Goal: Ask a question

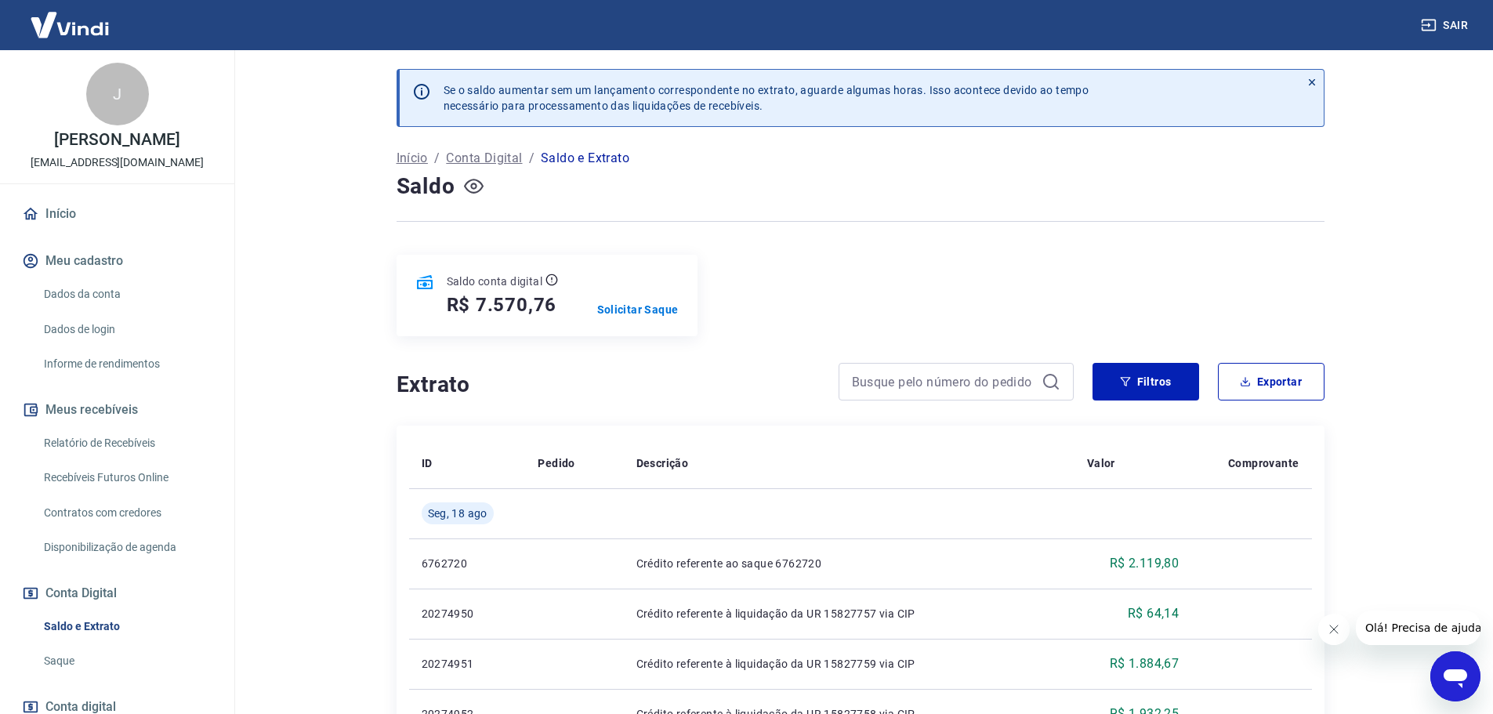
click at [481, 190] on icon "button" at bounding box center [474, 186] width 20 height 15
click at [481, 190] on icon "button" at bounding box center [474, 186] width 20 height 20
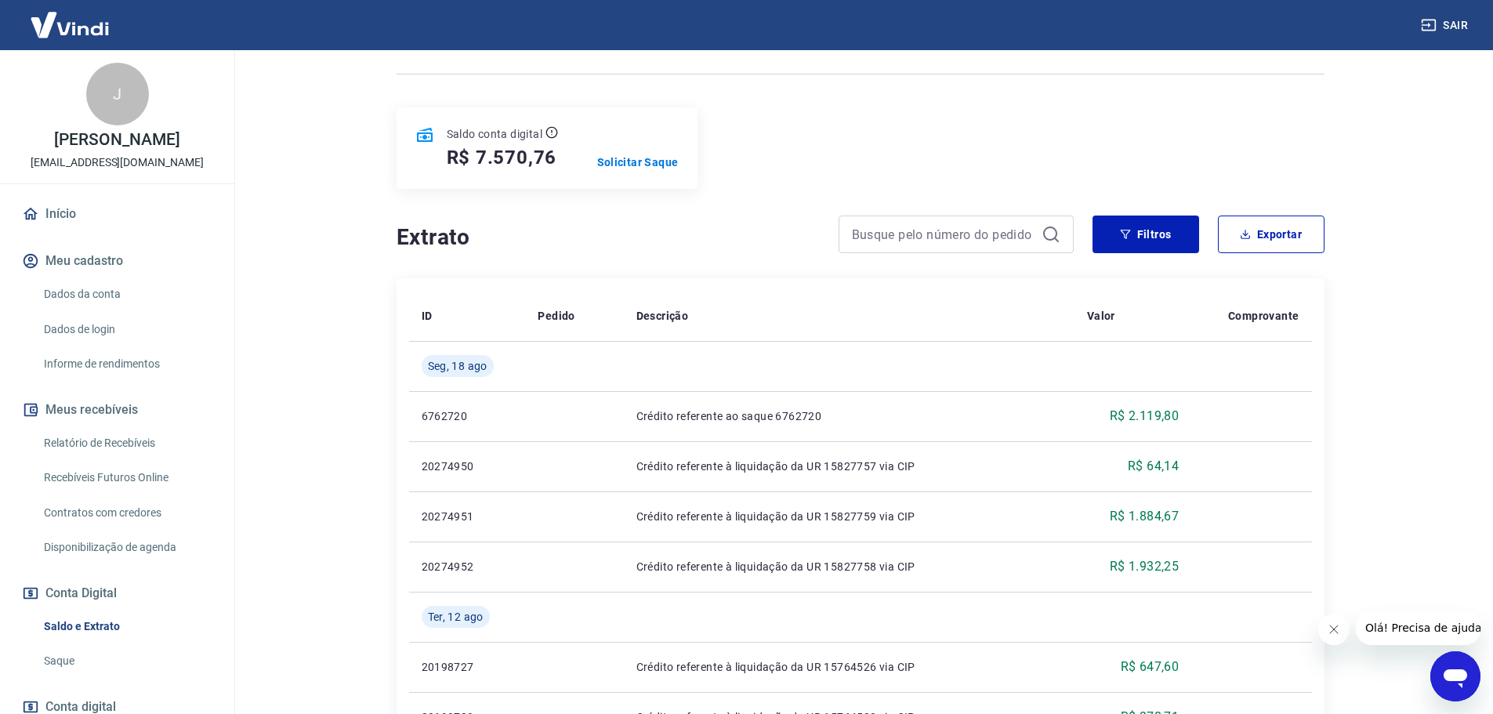
scroll to position [157, 0]
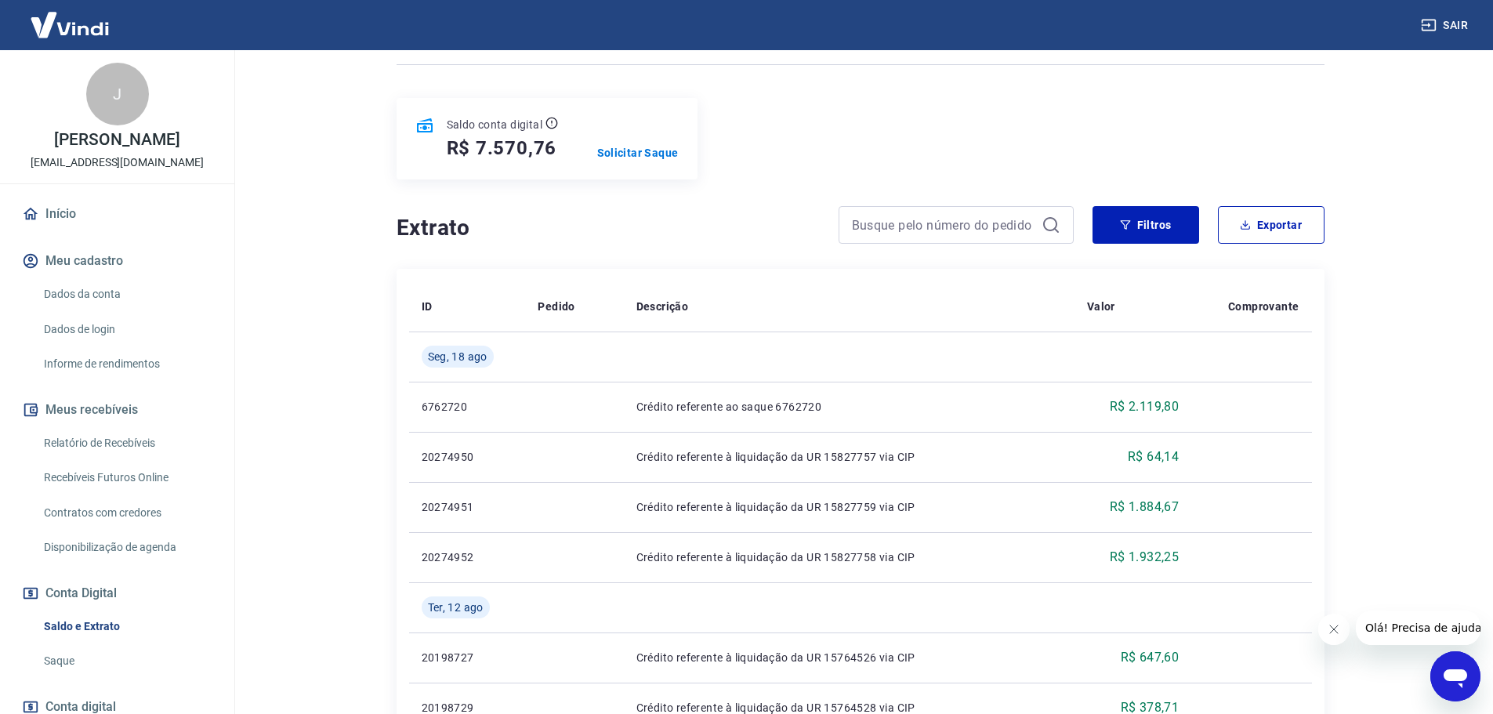
click at [1449, 680] on icon "Abrir janela de mensagens" at bounding box center [1456, 678] width 24 height 19
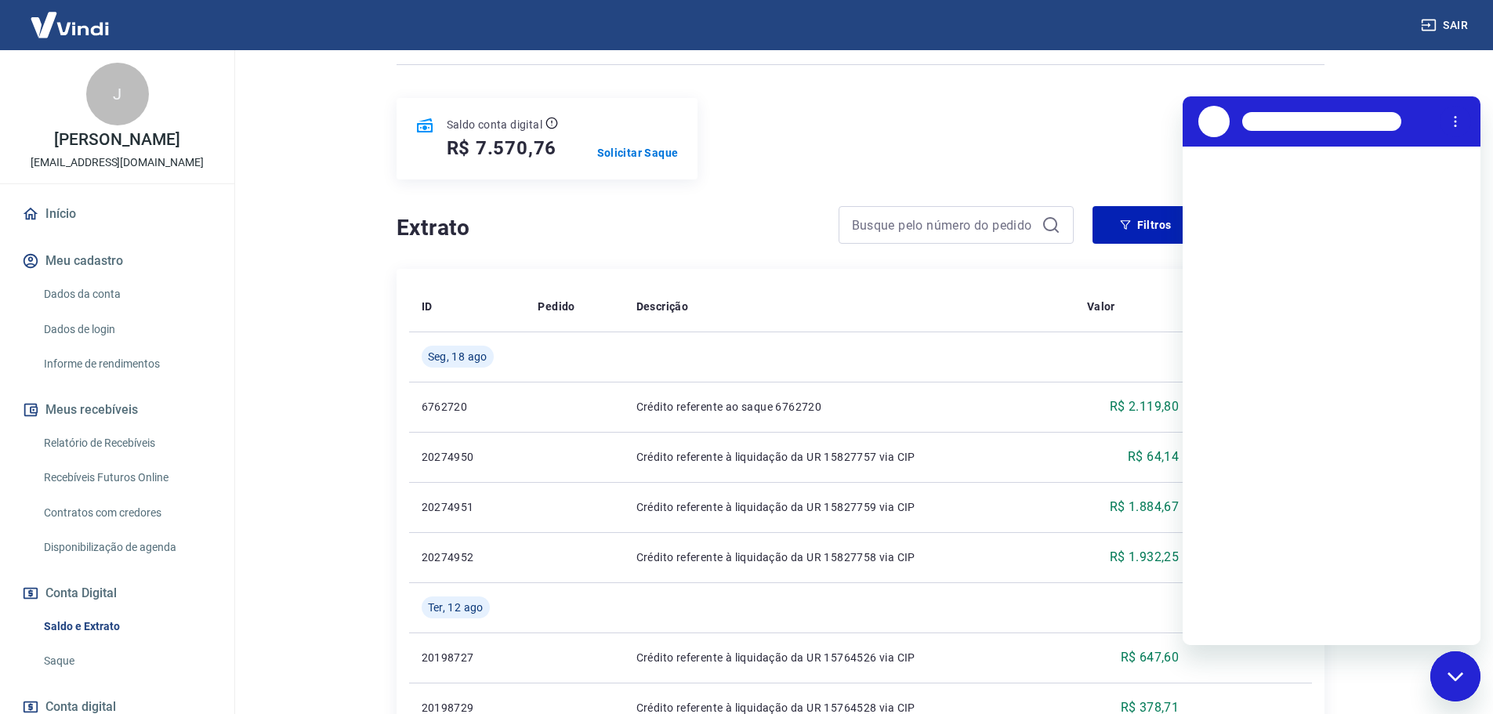
scroll to position [0, 0]
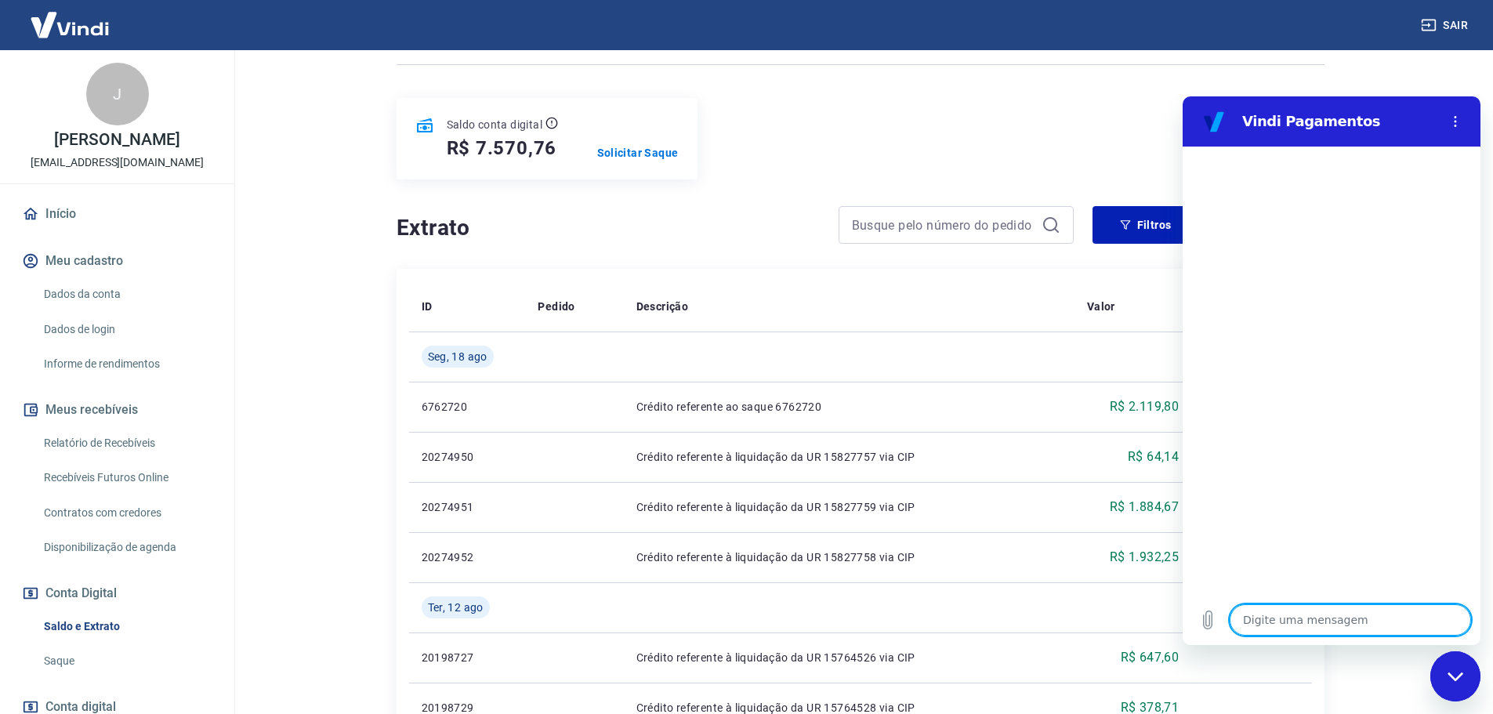
type textarea "o"
type textarea "x"
type textarea "ol"
type textarea "x"
type textarea "ola"
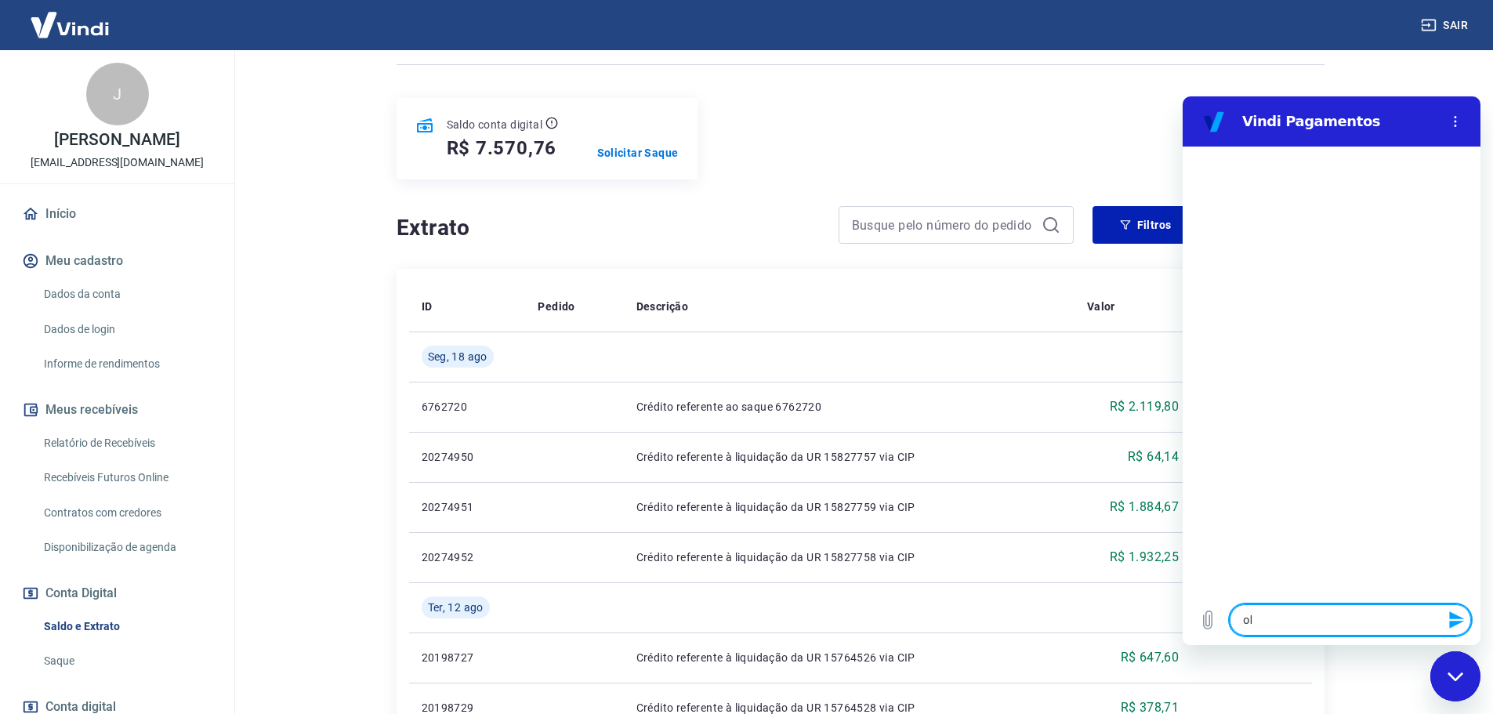
type textarea "x"
type textarea "ola"
type textarea "x"
type textarea "[PERSON_NAME]"
type textarea "x"
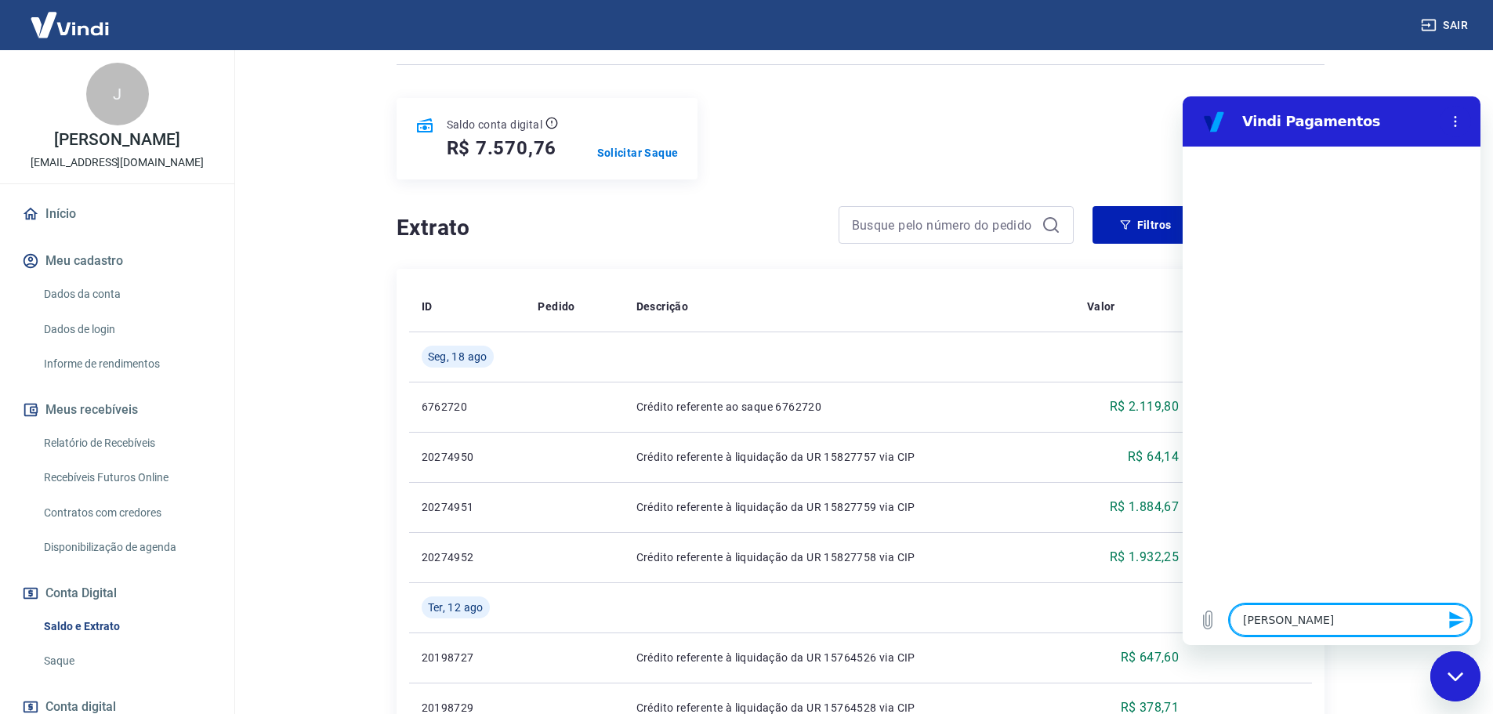
type textarea "[PERSON_NAME]"
type textarea "x"
type textarea "[PERSON_NAME]"
type textarea "x"
type textarea "[PERSON_NAME]"
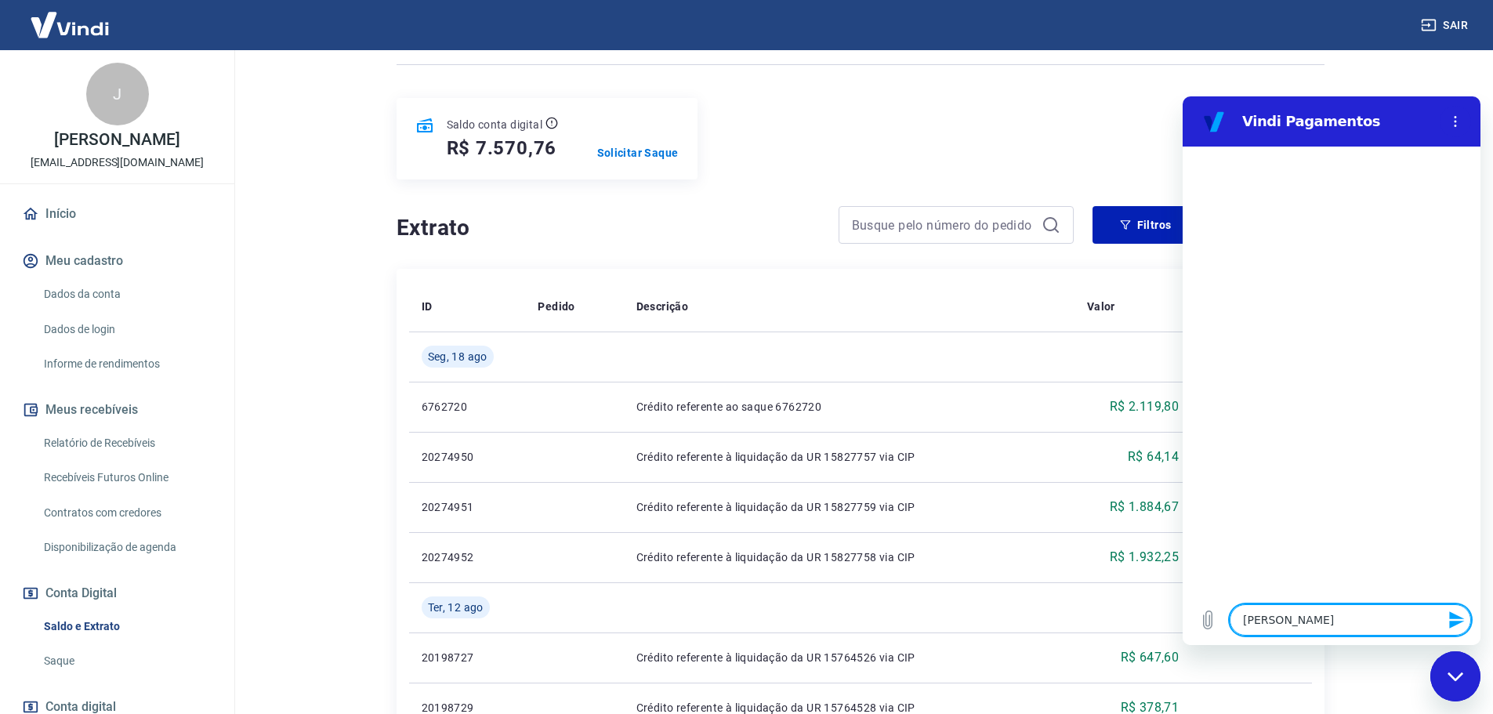
type textarea "x"
type textarea "ola bom d"
type textarea "x"
type textarea "ola bom di"
type textarea "x"
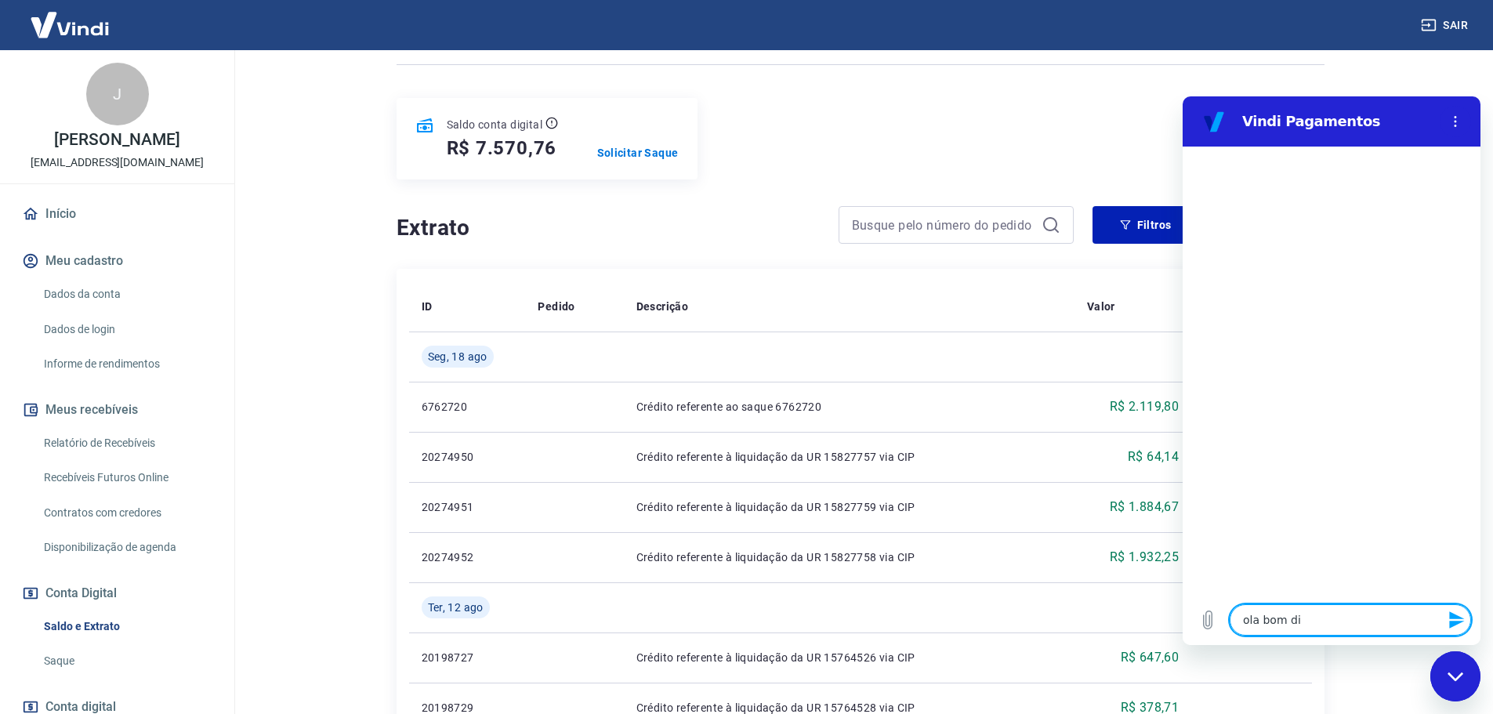
type textarea "ola bom dia"
type textarea "x"
type textarea "ola bom dia"
type textarea "x"
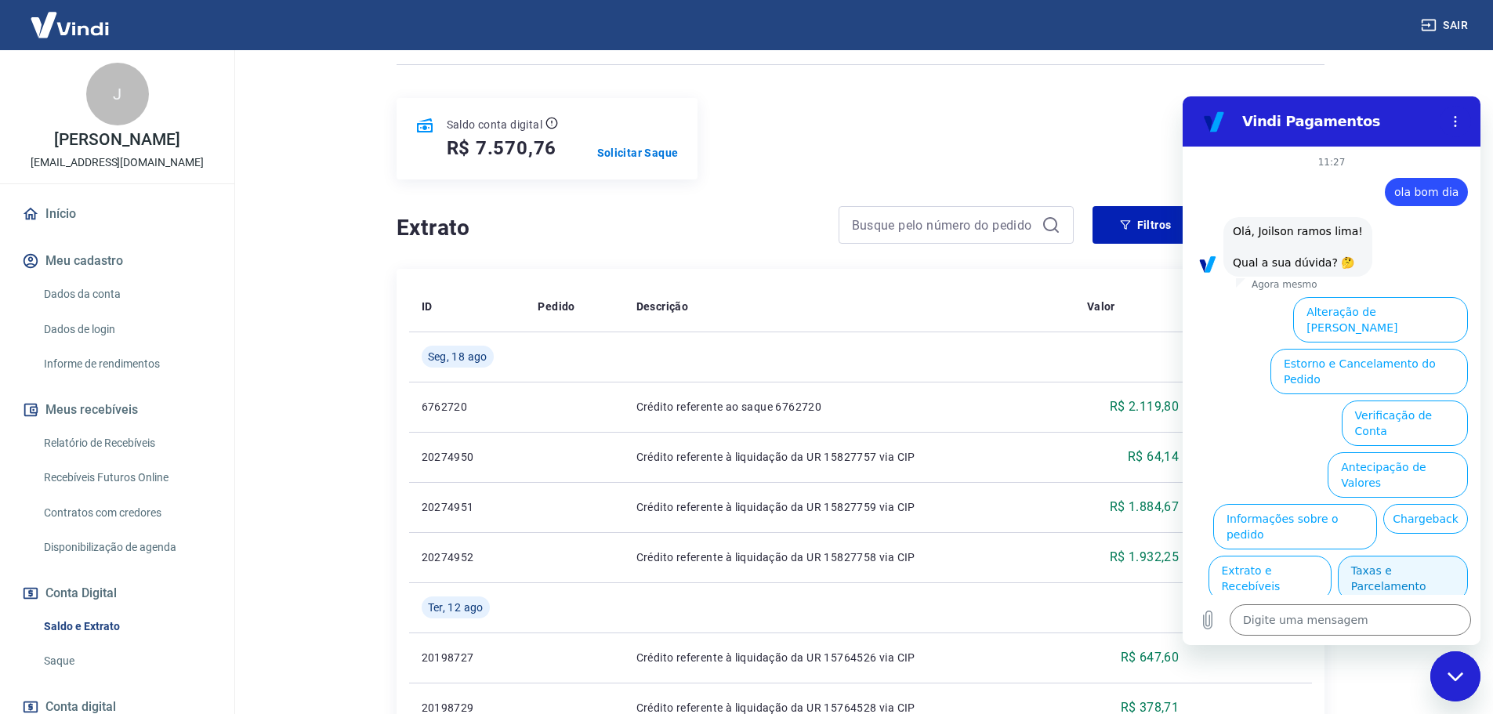
click at [1404, 556] on button "Taxas e Parcelamento" at bounding box center [1403, 578] width 130 height 45
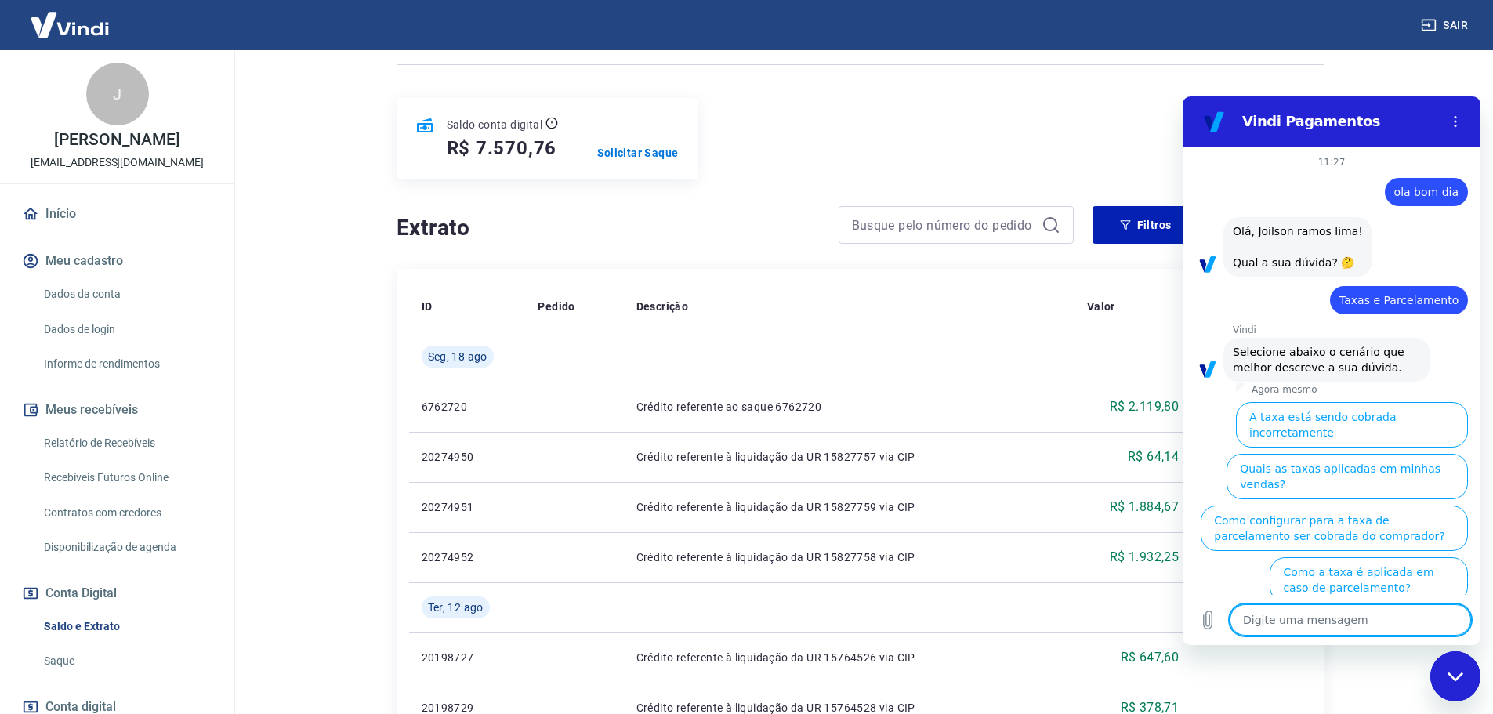
scroll to position [16, 0]
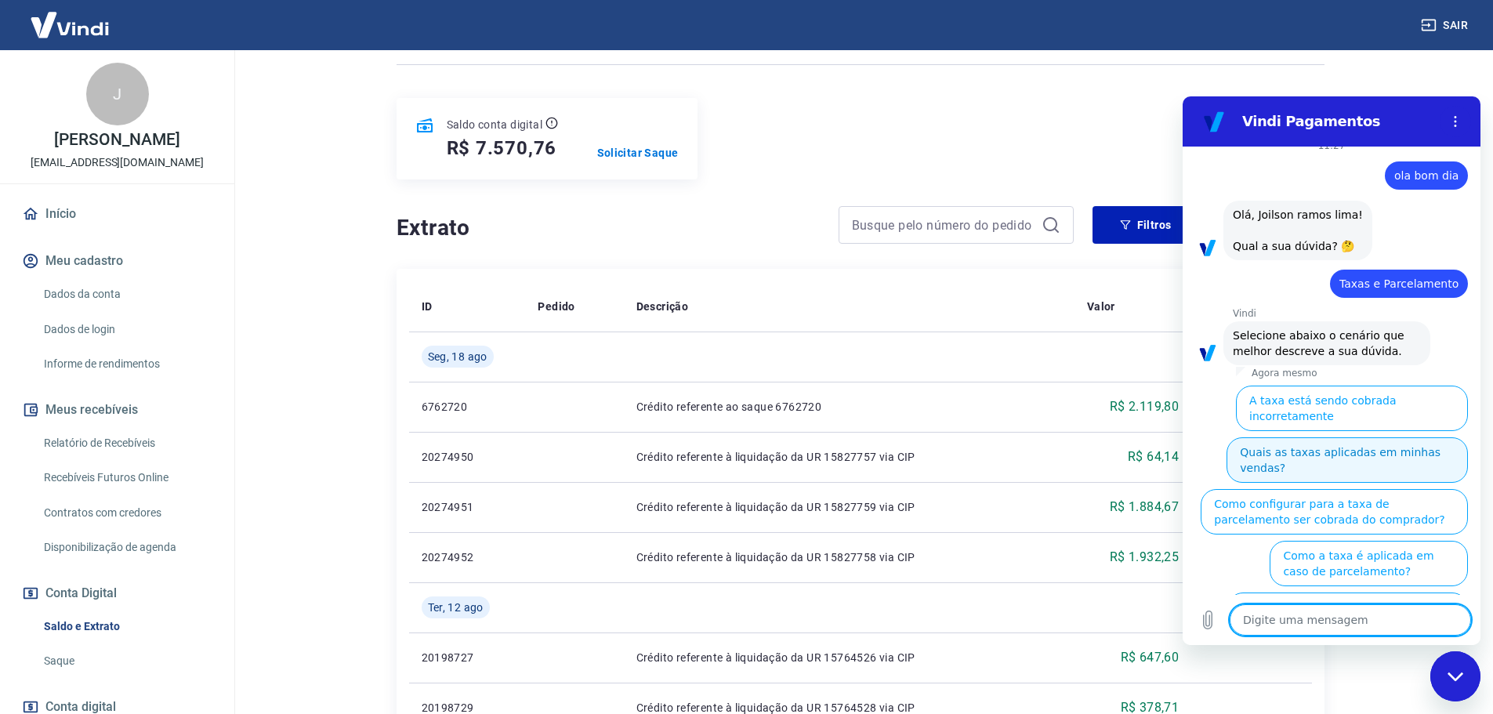
click at [1431, 442] on button "Quais as taxas aplicadas em minhas vendas?" at bounding box center [1347, 459] width 241 height 45
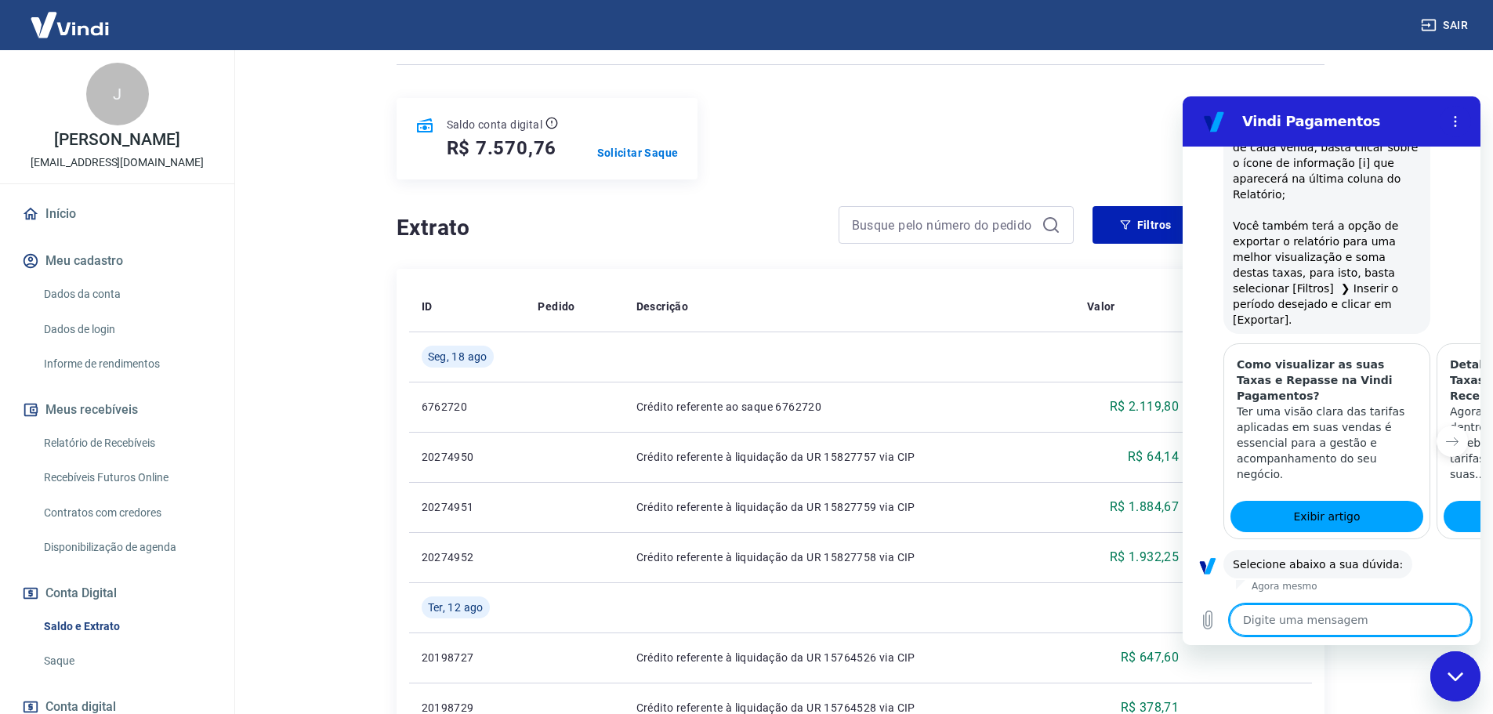
scroll to position [764, 0]
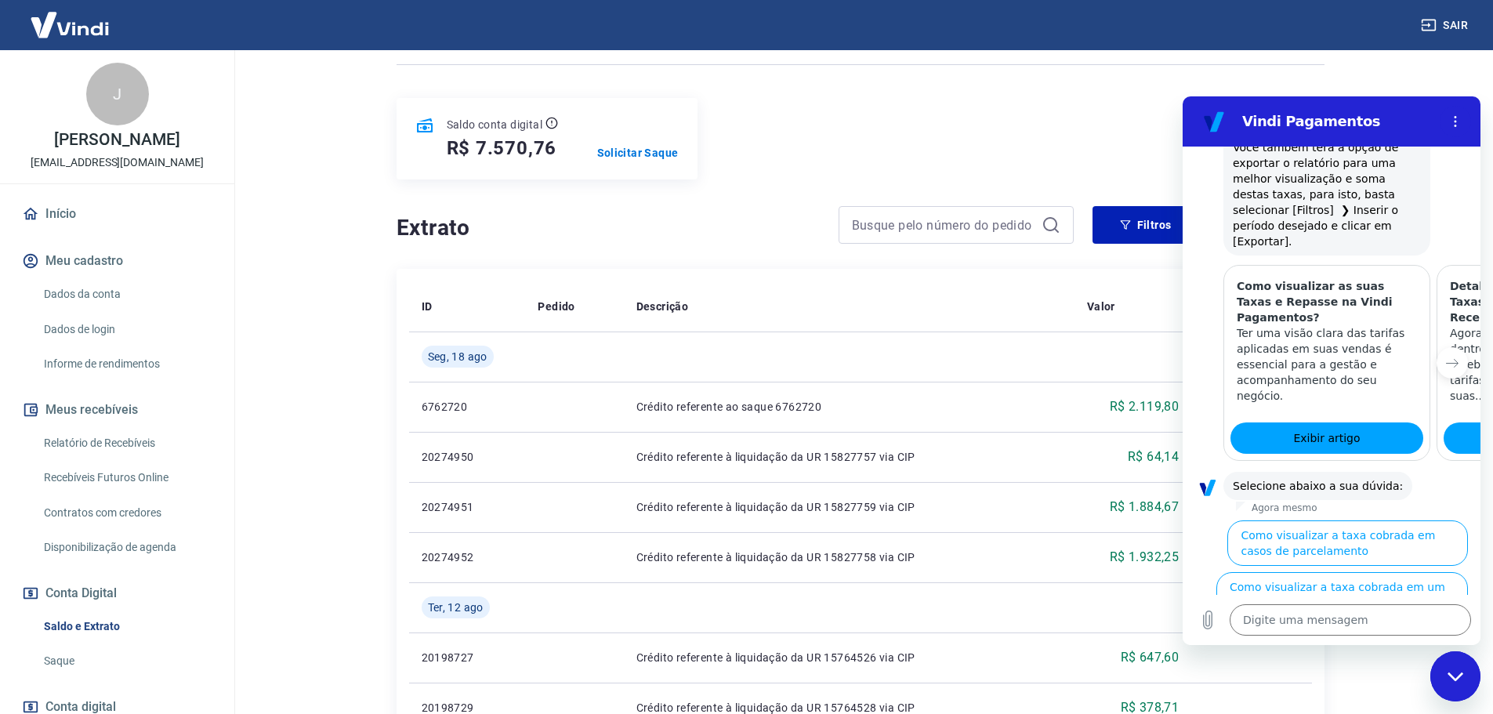
click at [1344, 624] on button "Como visualizar o total de taxas cobradas em minhas vendas" at bounding box center [1345, 646] width 246 height 45
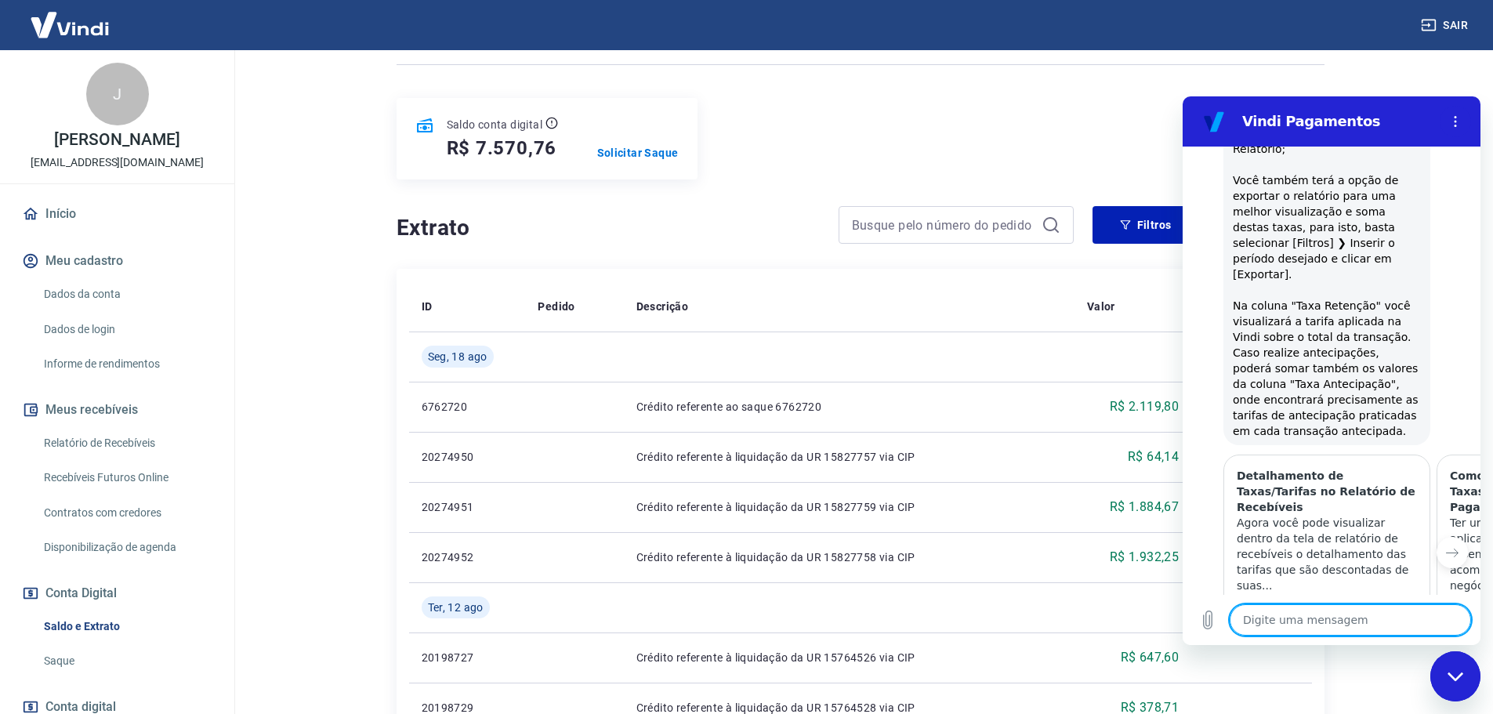
scroll to position [1449, 0]
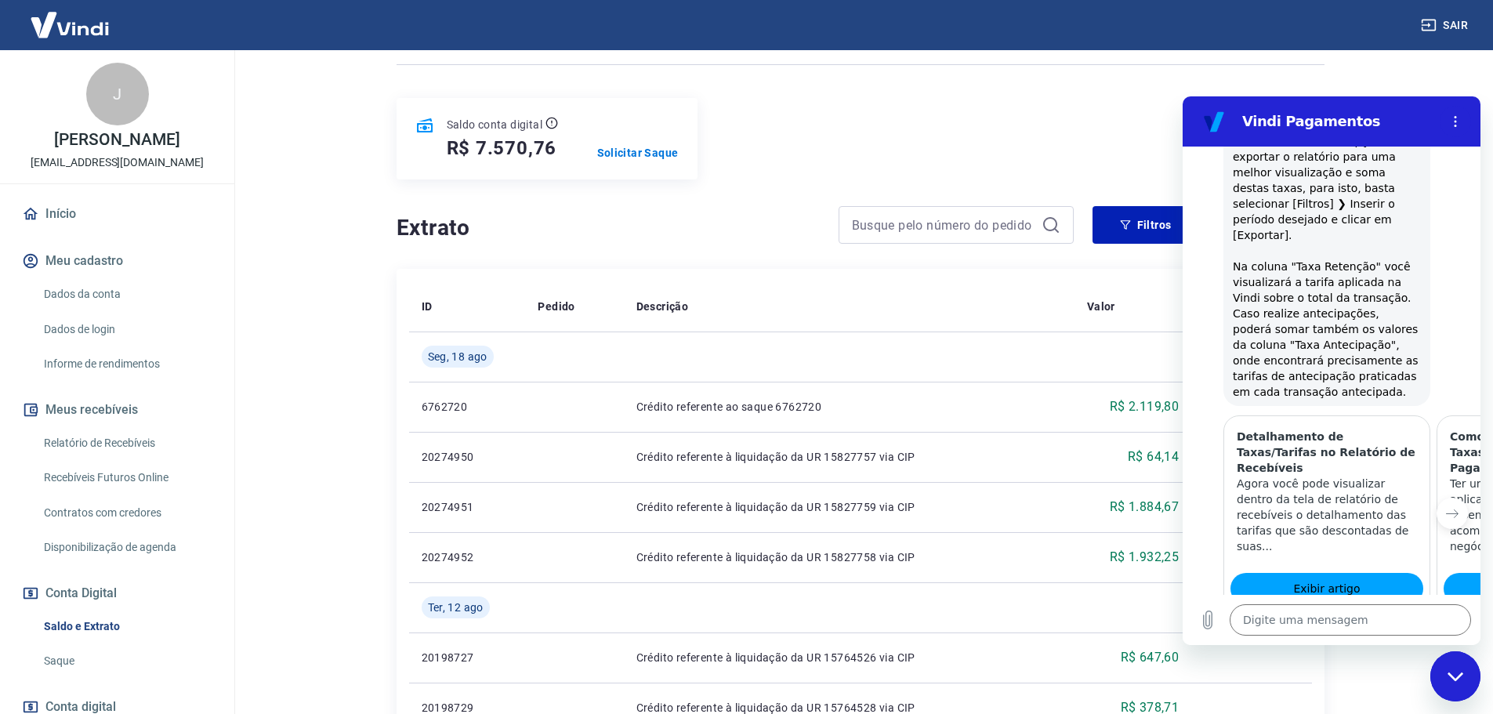
click at [1380, 671] on button "Sim" at bounding box center [1391, 686] width 45 height 30
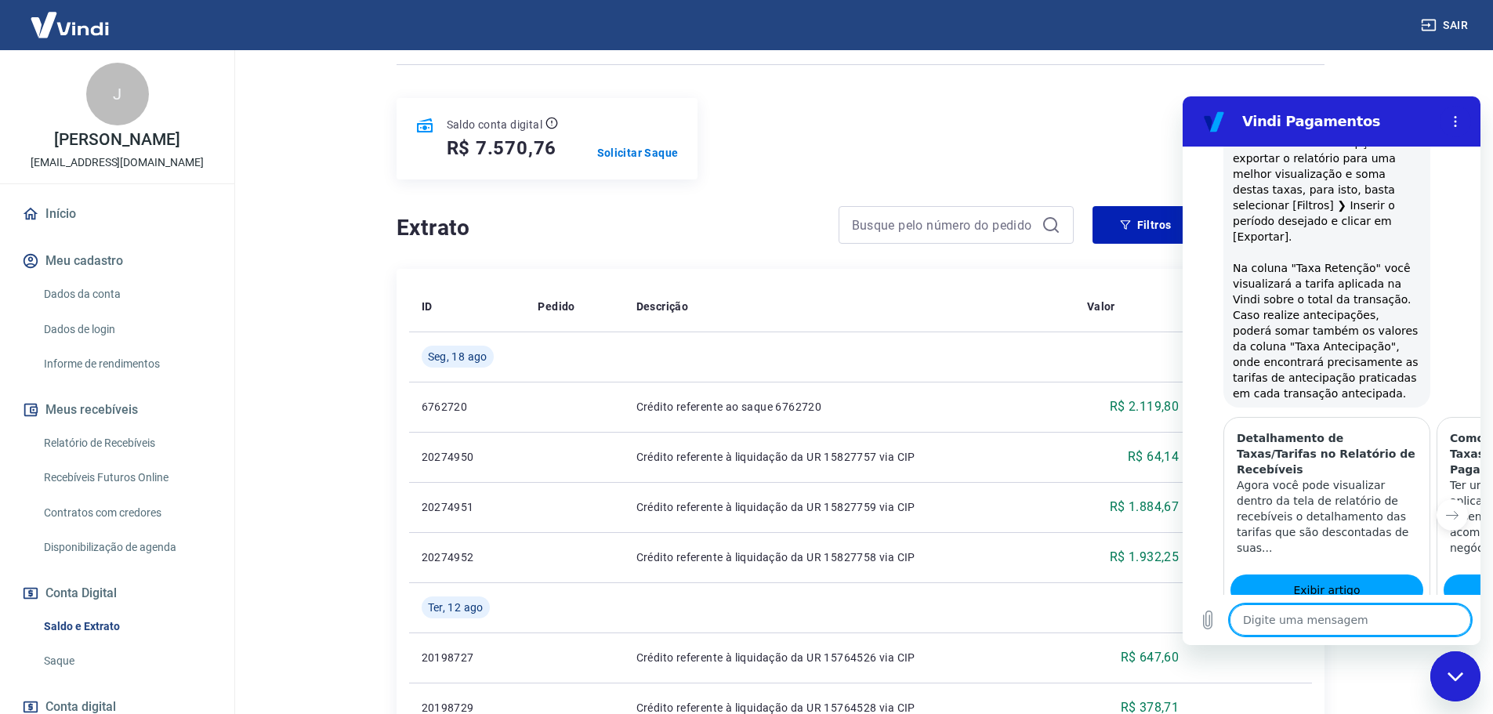
scroll to position [1451, 0]
type textarea "x"
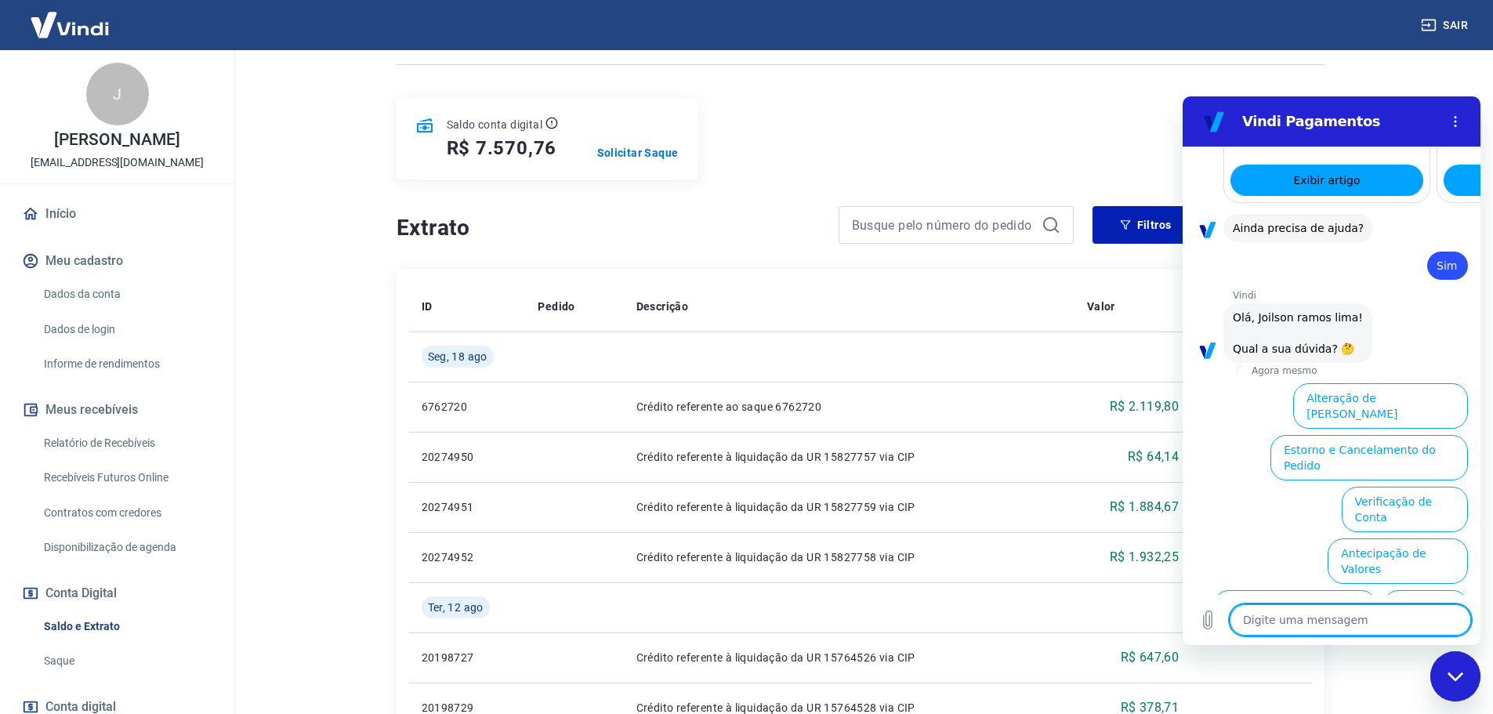
scroll to position [1859, 0]
click at [1353, 618] on textarea at bounding box center [1350, 619] width 241 height 31
type textarea "s"
type textarea "x"
type textarea "st"
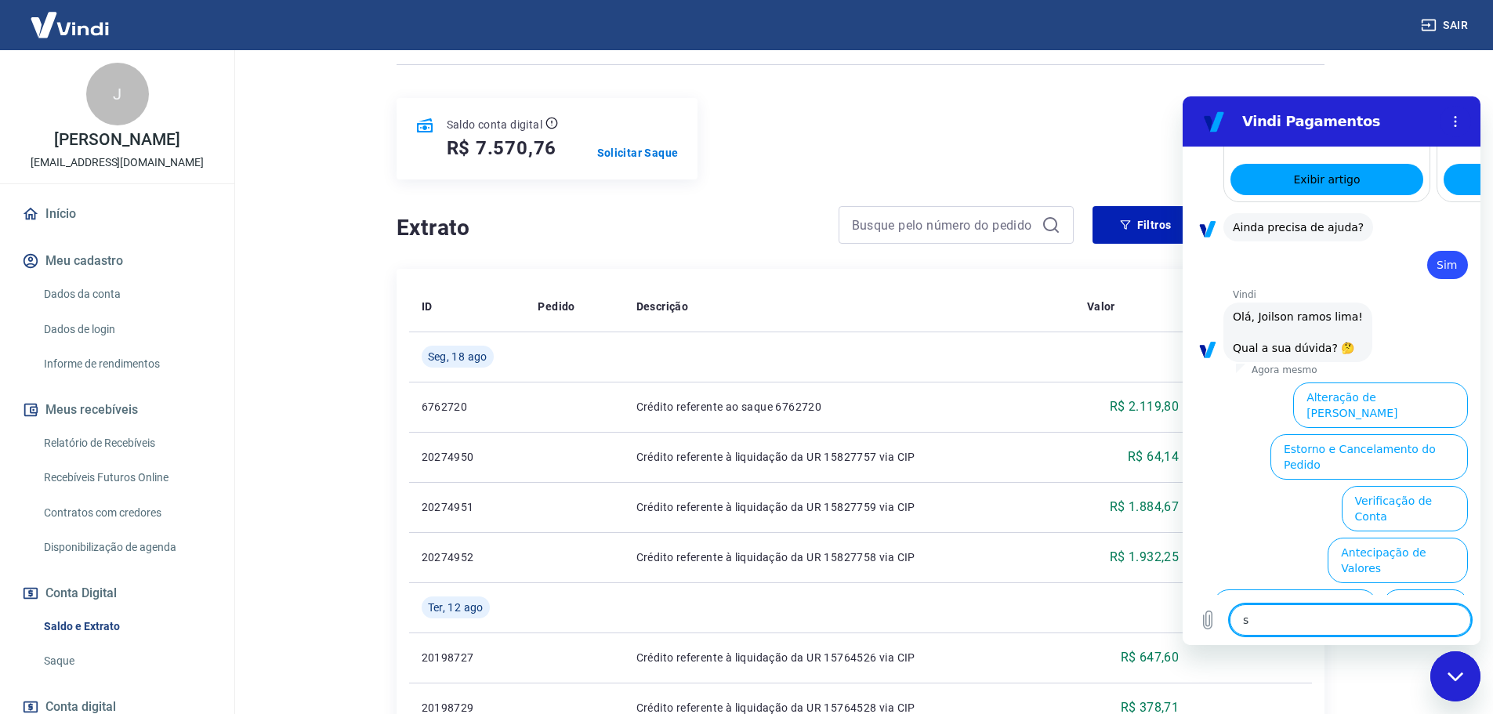
type textarea "x"
type textarea "s"
type textarea "x"
type textarea "a"
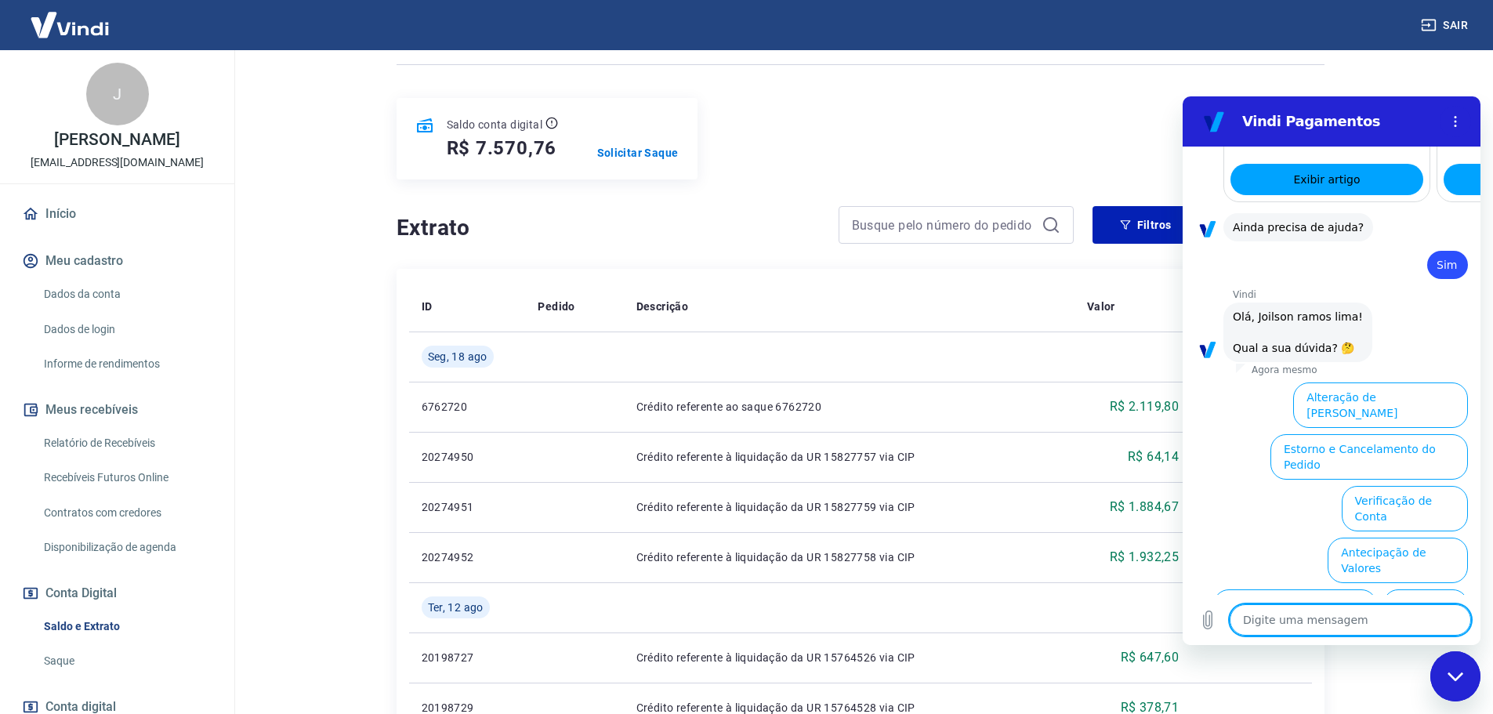
type textarea "x"
type textarea "at"
type textarea "x"
type textarea "ate"
type textarea "x"
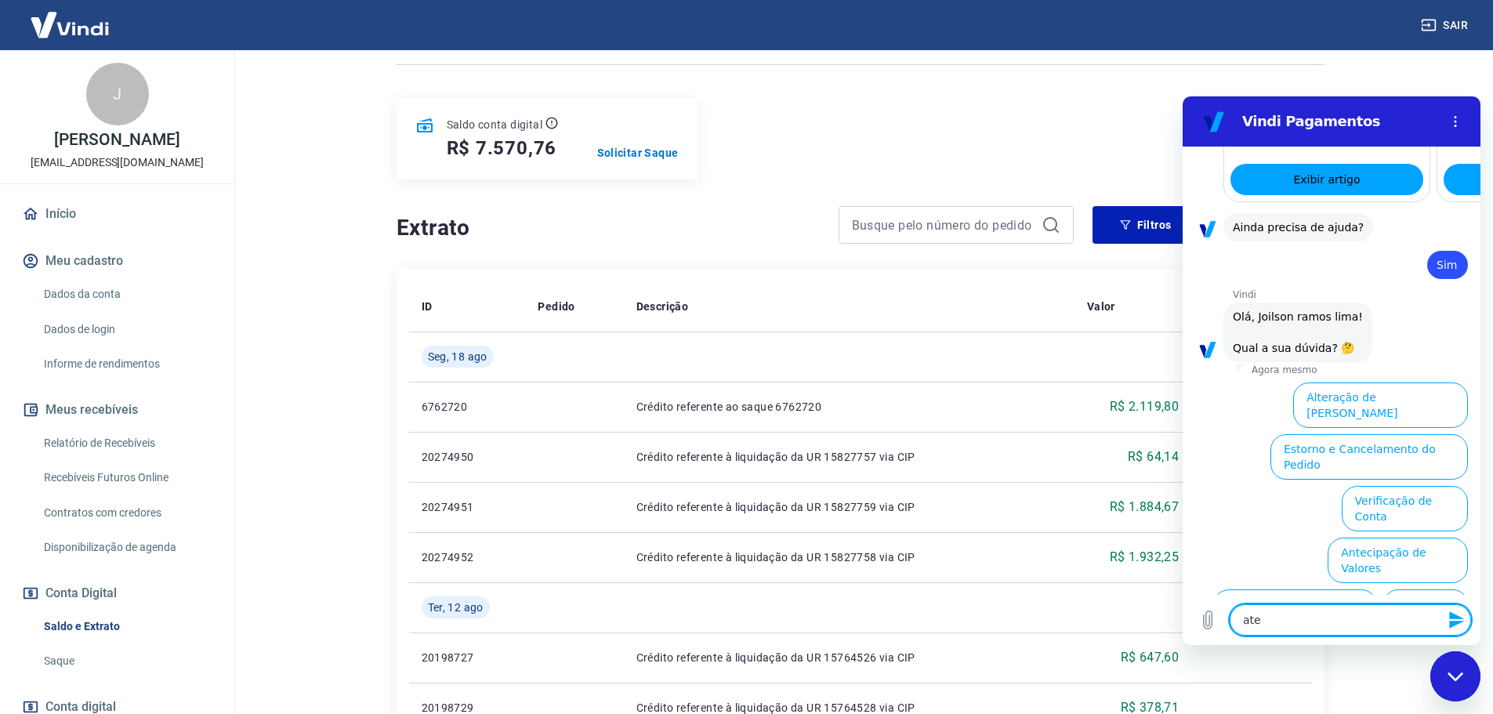
type textarea "aten"
type textarea "x"
type textarea "atend"
type textarea "x"
type textarea "atende"
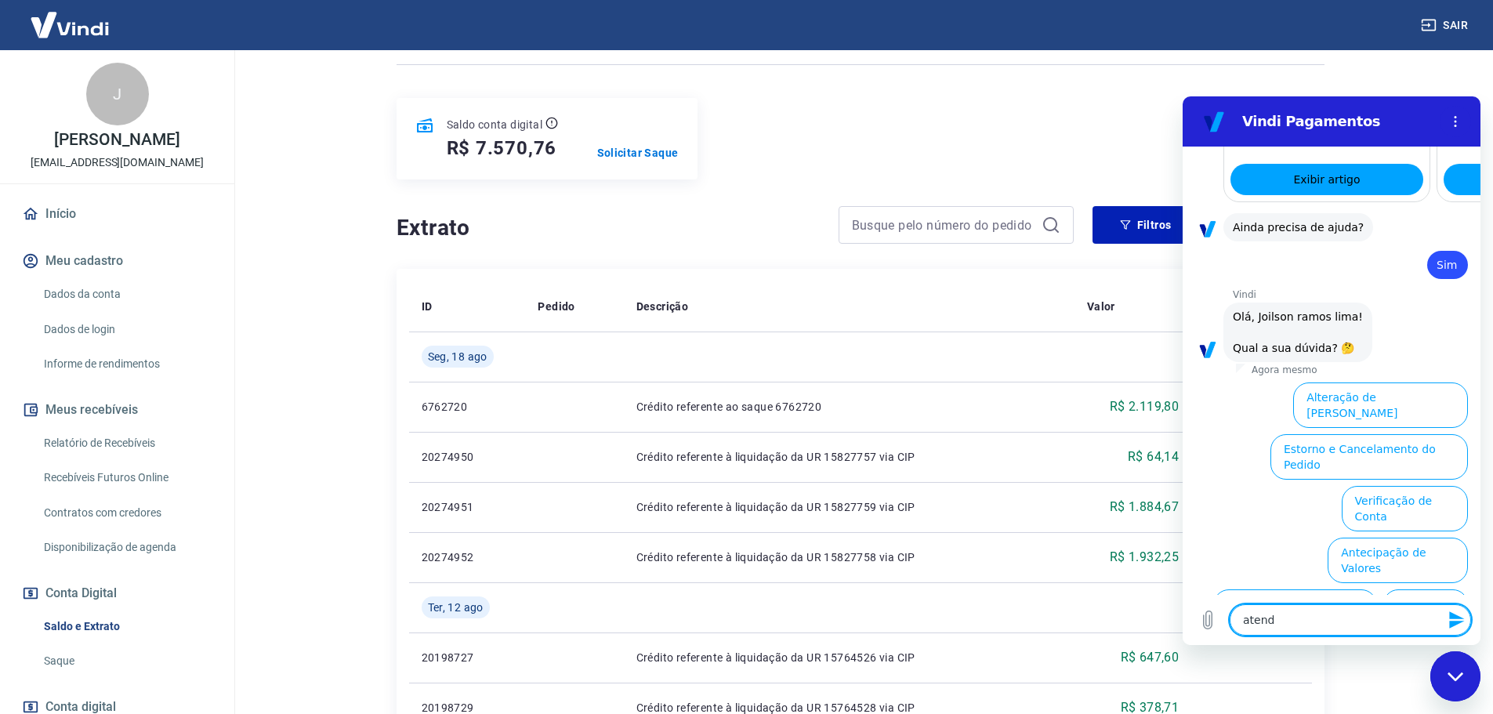
type textarea "x"
type textarea "atenden"
type textarea "x"
type textarea "atendent"
type textarea "x"
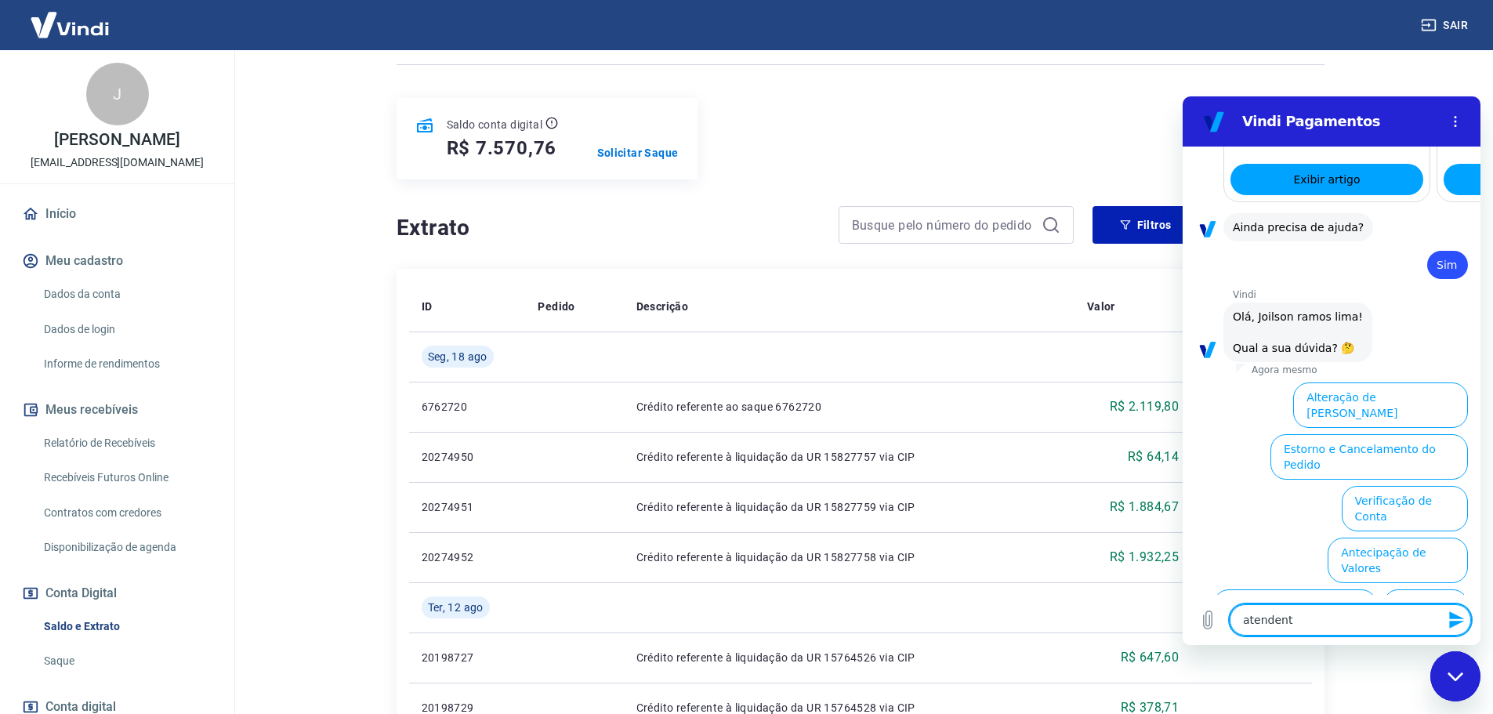
type textarea "atendente"
type textarea "x"
type textarea "atendente"
type textarea "x"
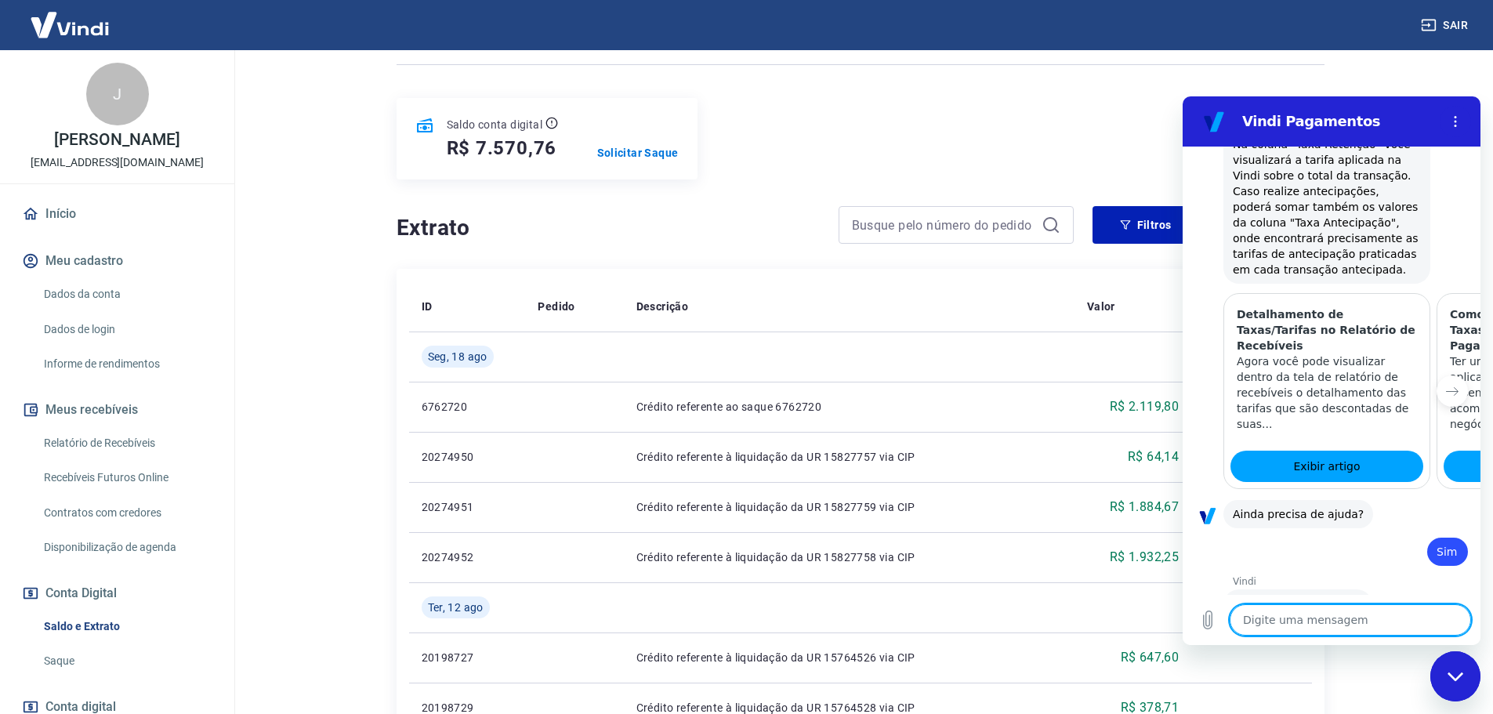
type textarea "x"
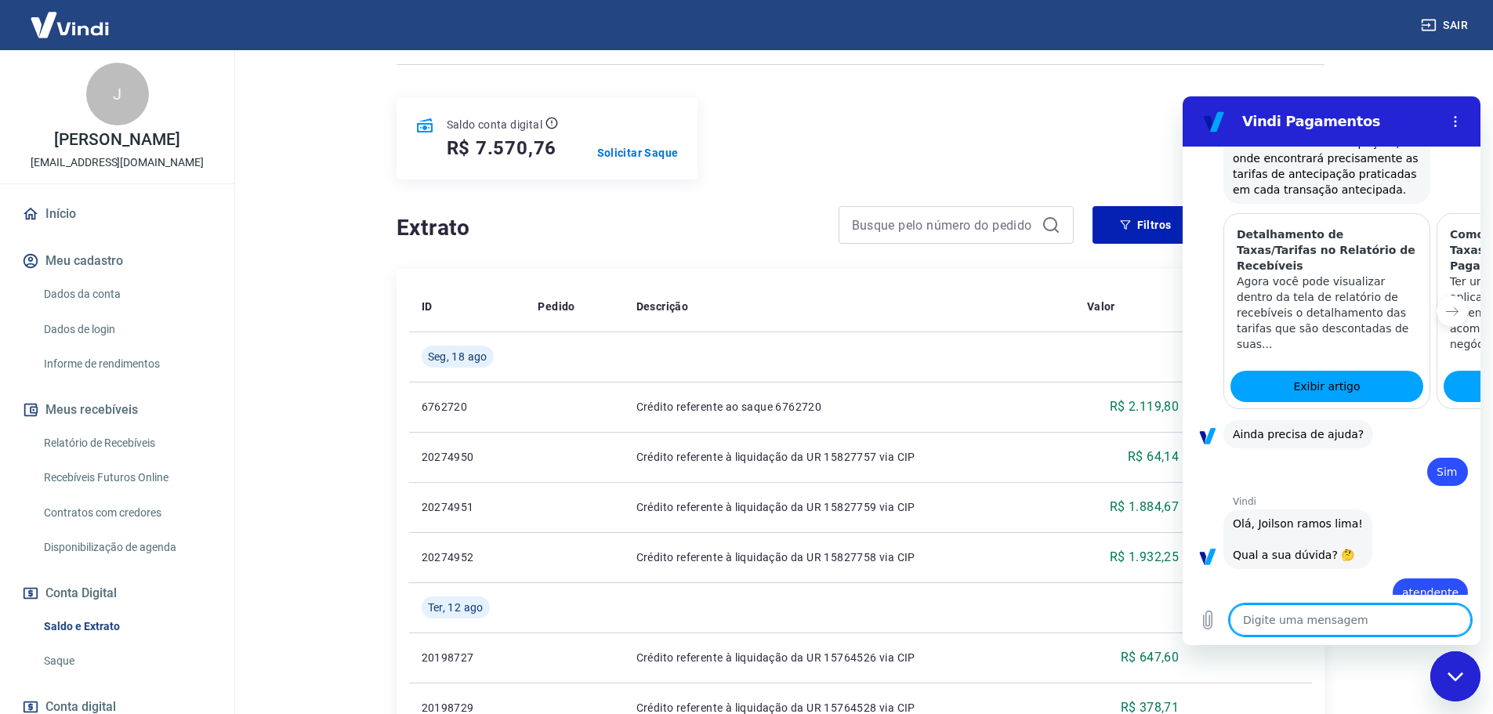
scroll to position [1655, 0]
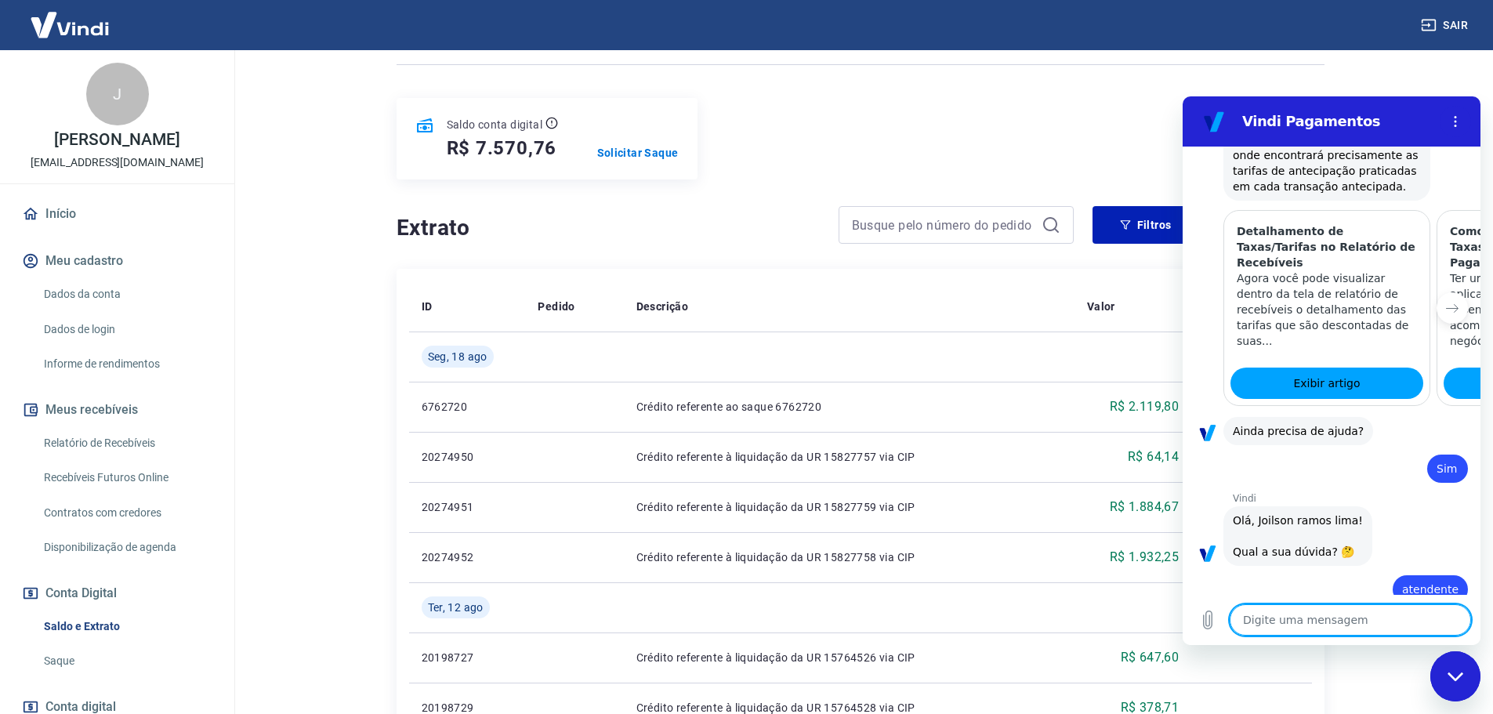
click at [1343, 618] on textarea at bounding box center [1350, 619] width 241 height 31
type textarea "f"
type textarea "x"
type textarea "fa"
type textarea "x"
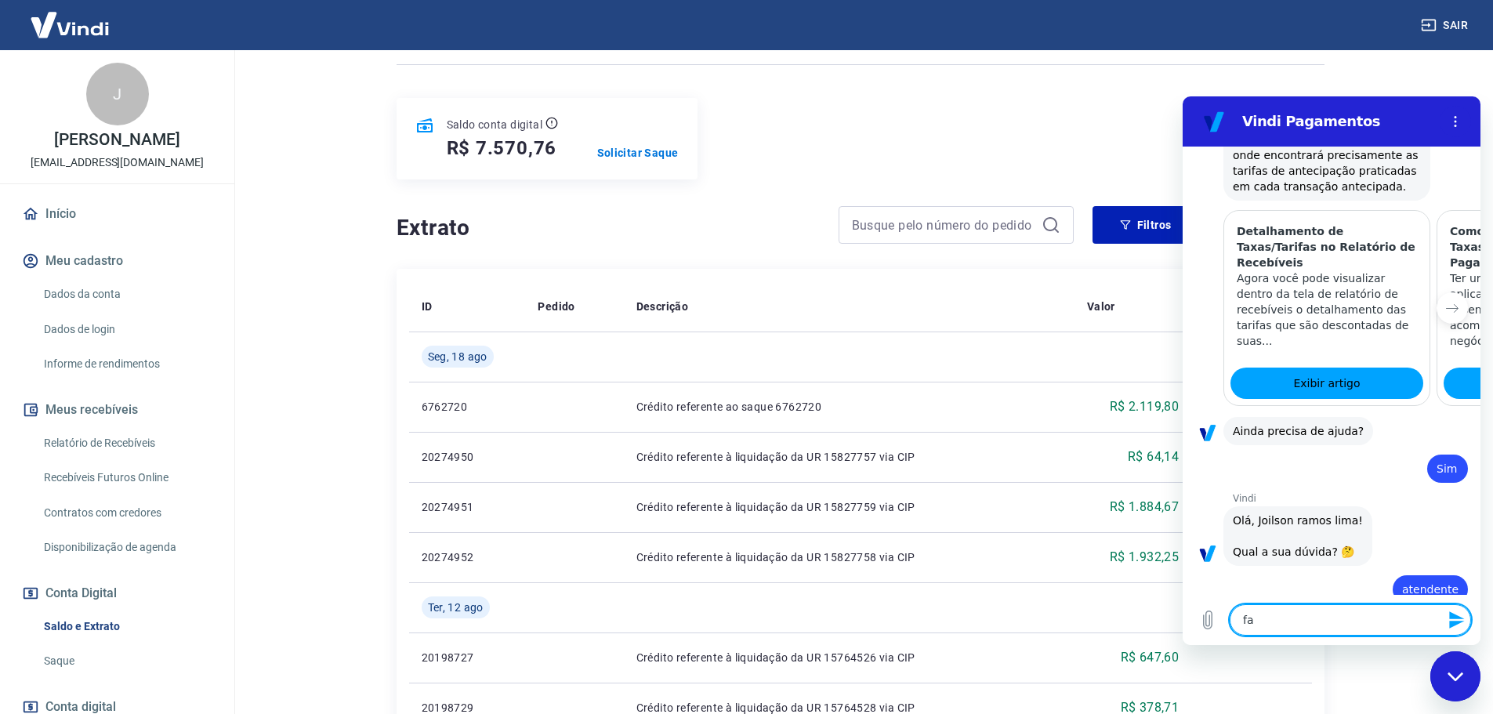
type textarea "fal"
type textarea "x"
type textarea "fala"
type textarea "x"
type textarea "falar"
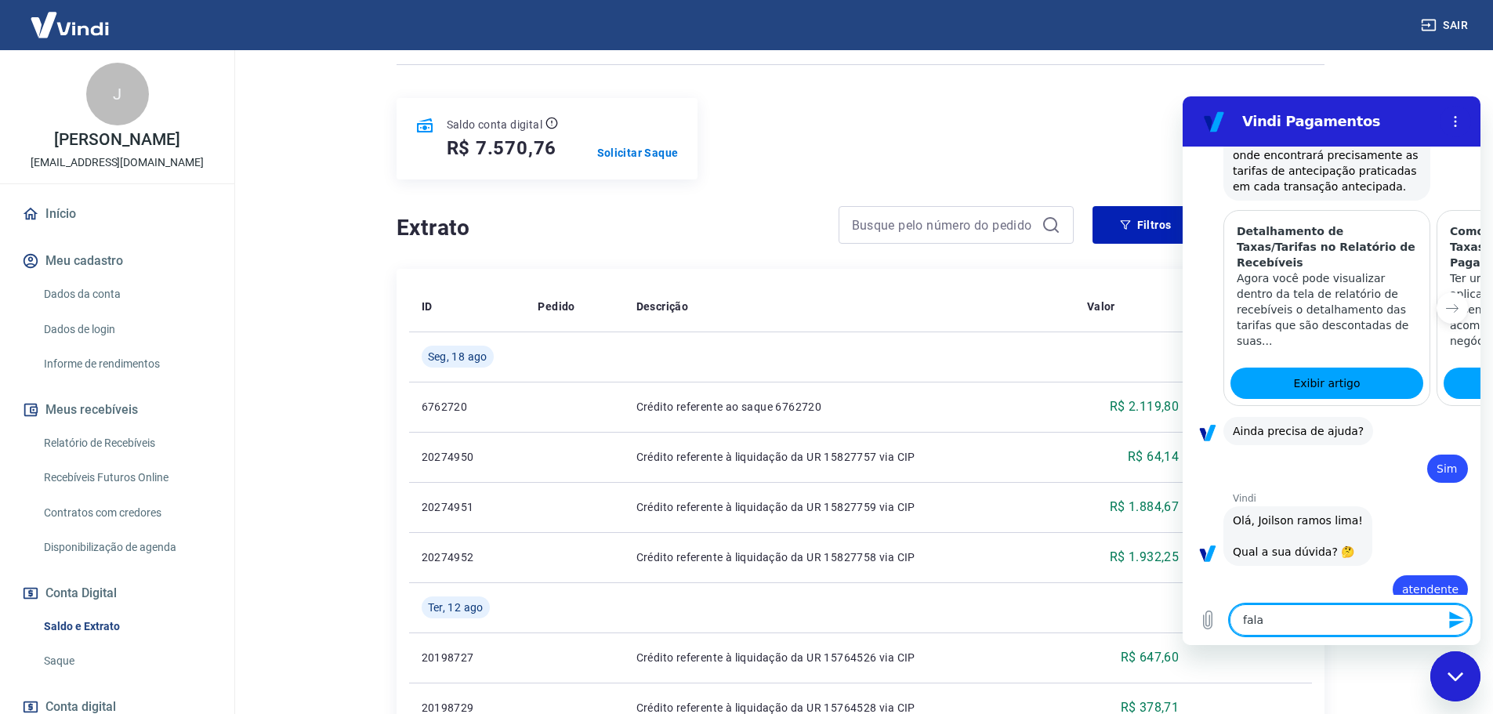
type textarea "x"
type textarea "falar"
type textarea "x"
type textarea "falar c"
type textarea "x"
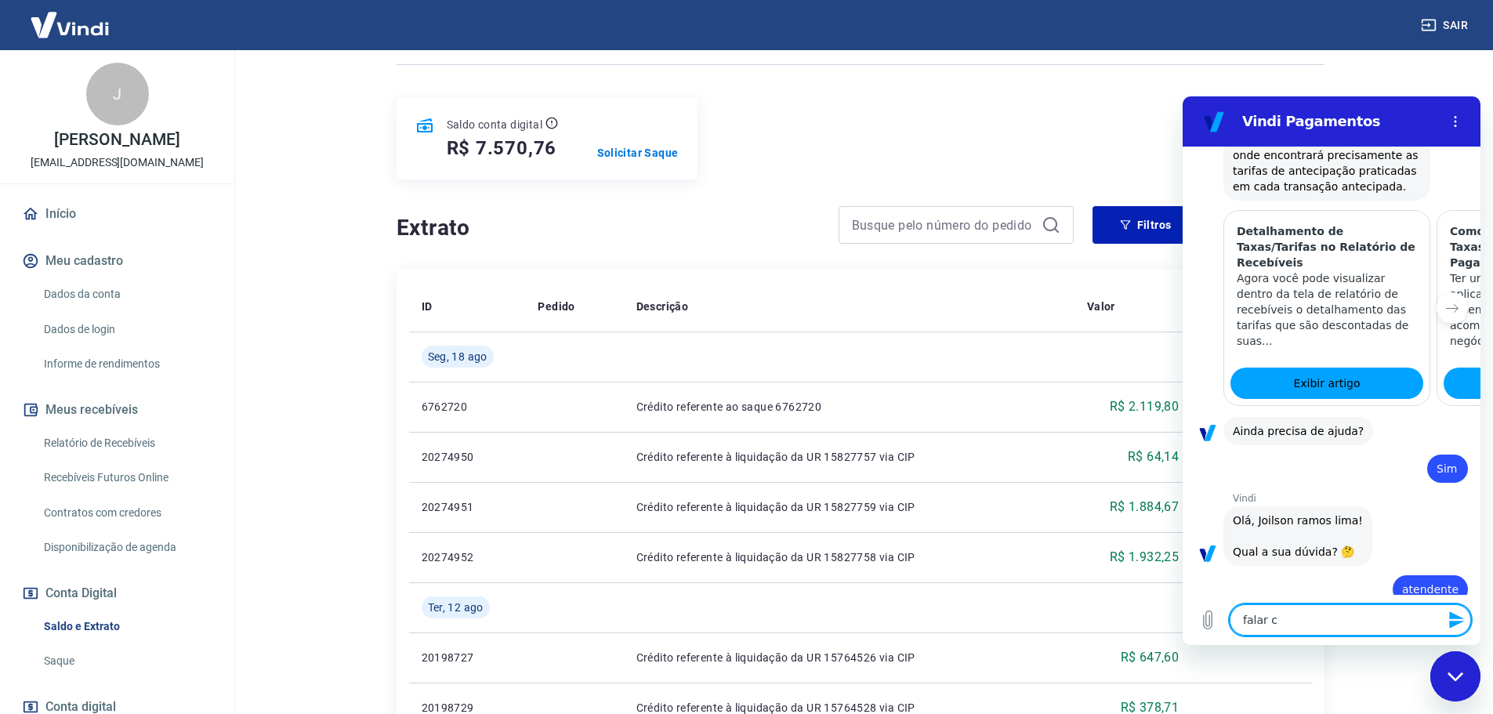
type textarea "falar co"
type textarea "x"
type textarea "falar com"
type textarea "x"
type textarea "falar com"
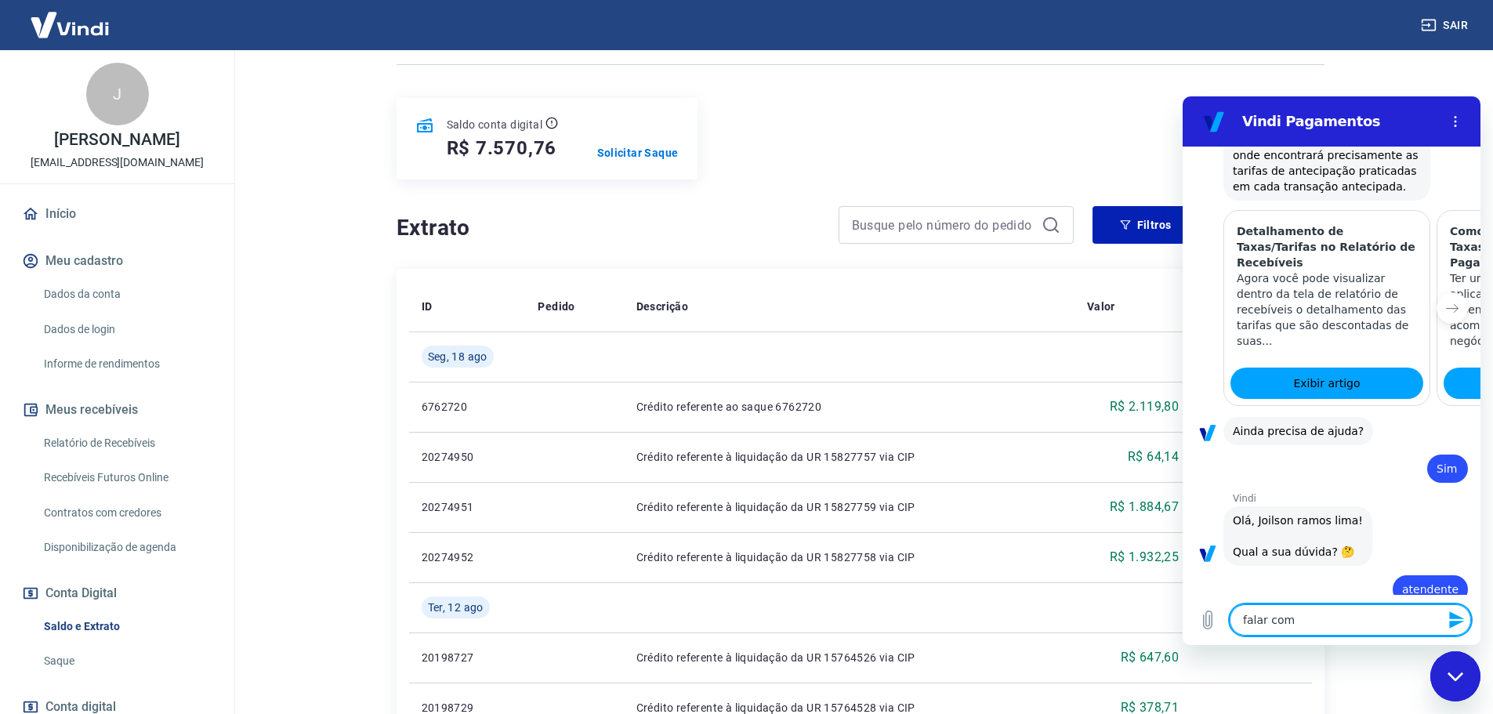
type textarea "x"
type textarea "falar com a"
type textarea "x"
type textarea "falar com at"
type textarea "x"
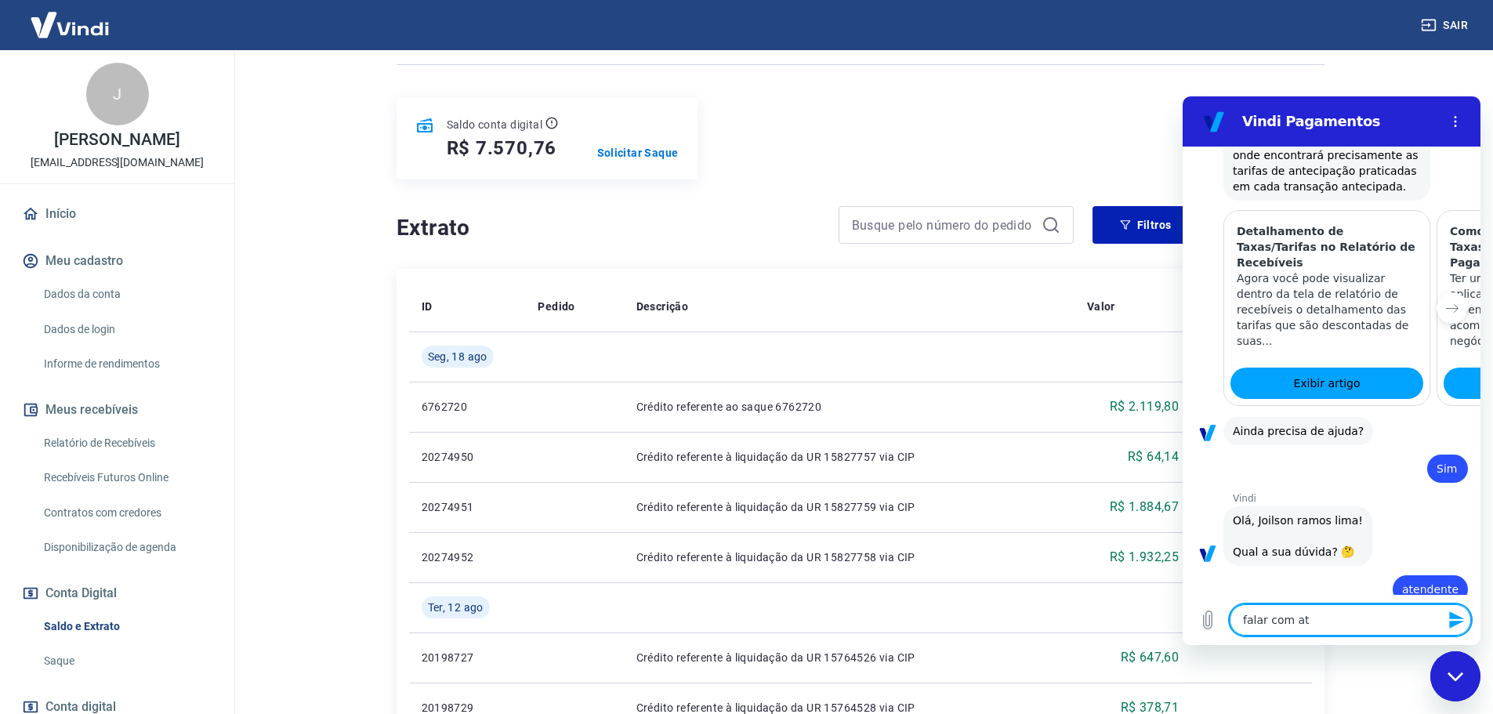
type textarea "falar com ate"
type textarea "x"
type textarea "falar com [GEOGRAPHIC_DATA]"
type textarea "x"
type textarea "falar com atend"
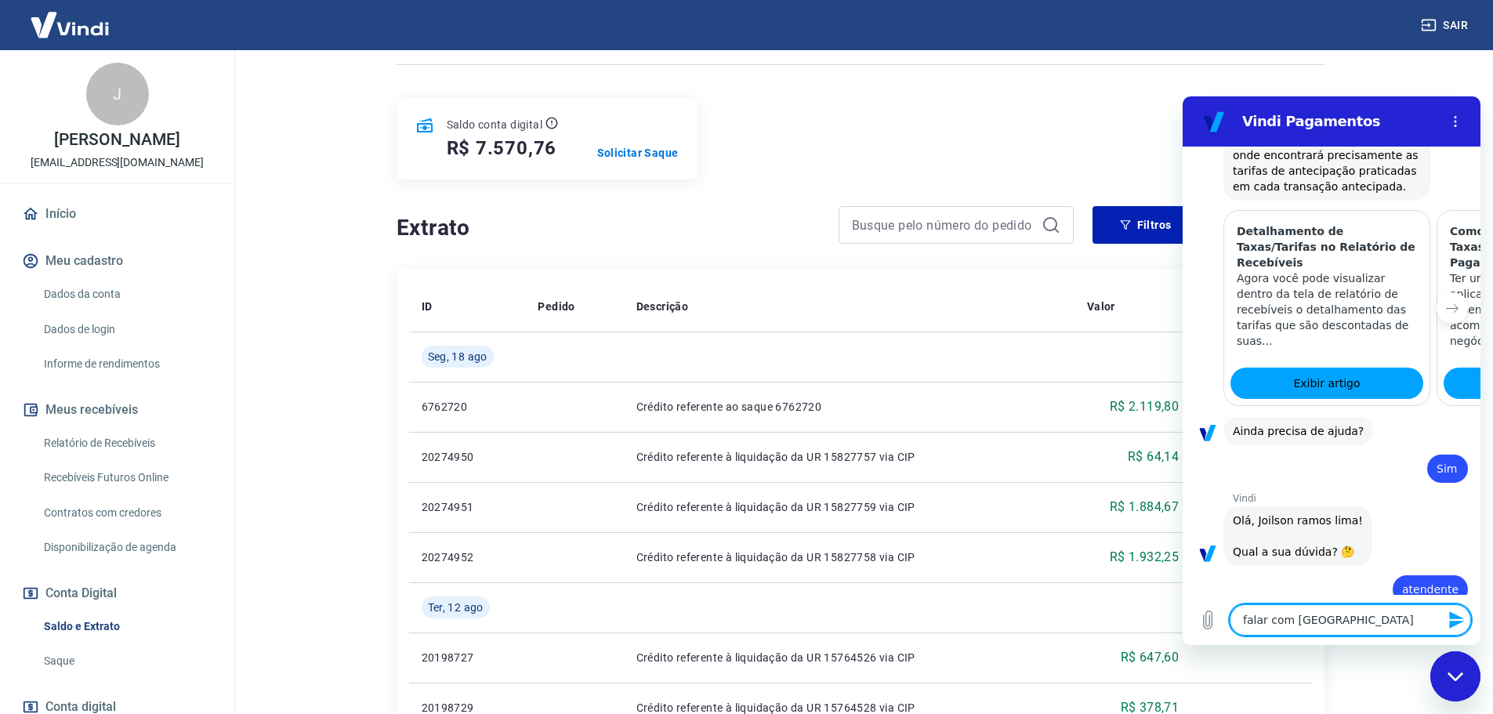
type textarea "x"
type textarea "falar com atende"
type textarea "x"
type textarea "falar com atenden"
type textarea "x"
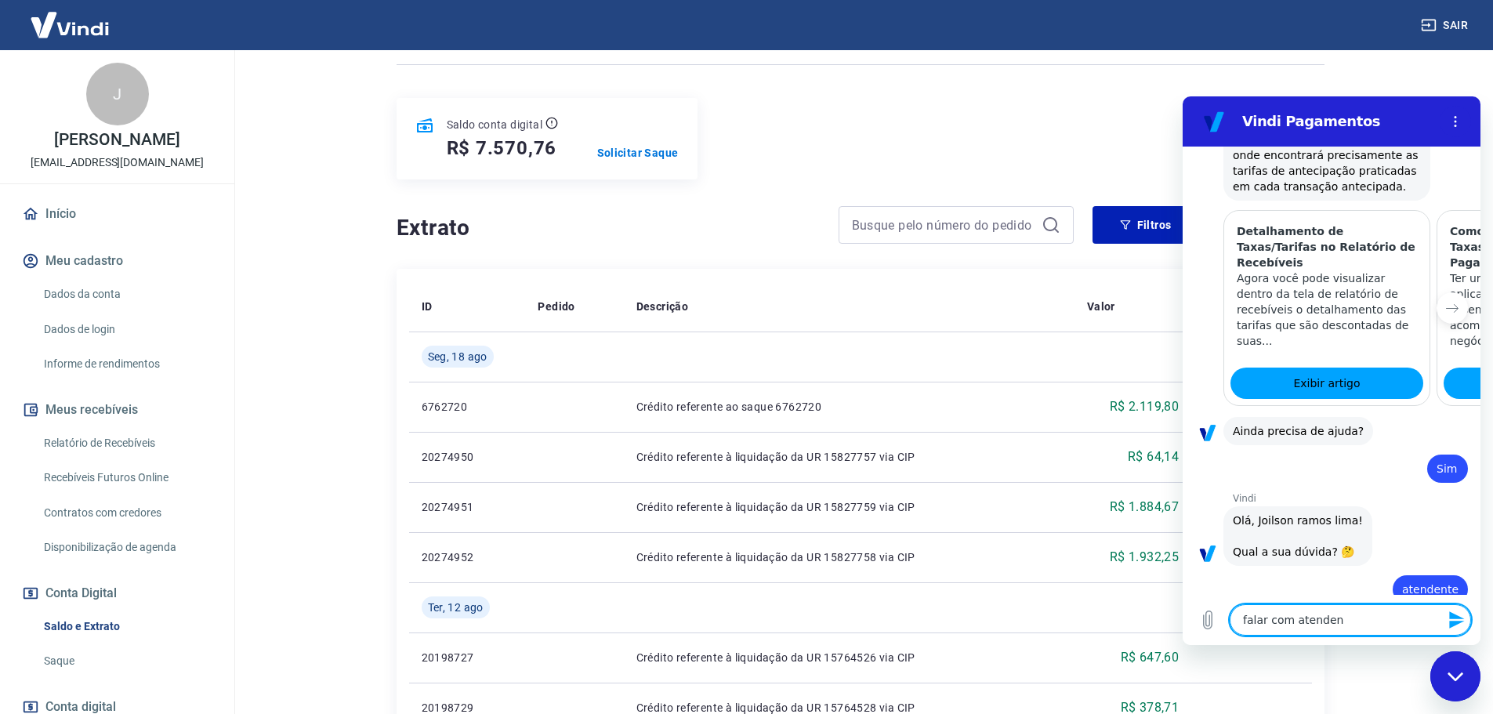
type textarea "falar com atendent"
type textarea "x"
type textarea "falar com atendente"
type textarea "x"
type textarea "falar com atendente"
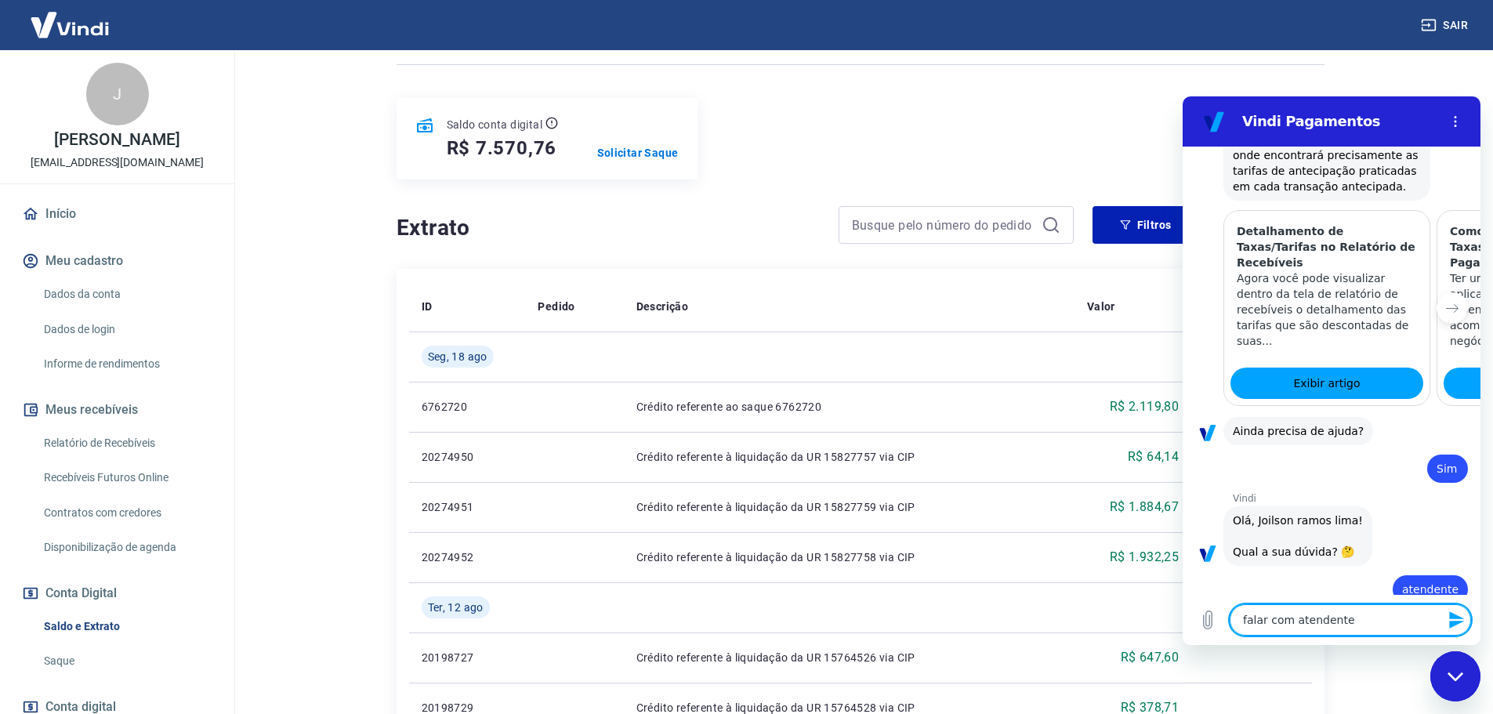
type textarea "x"
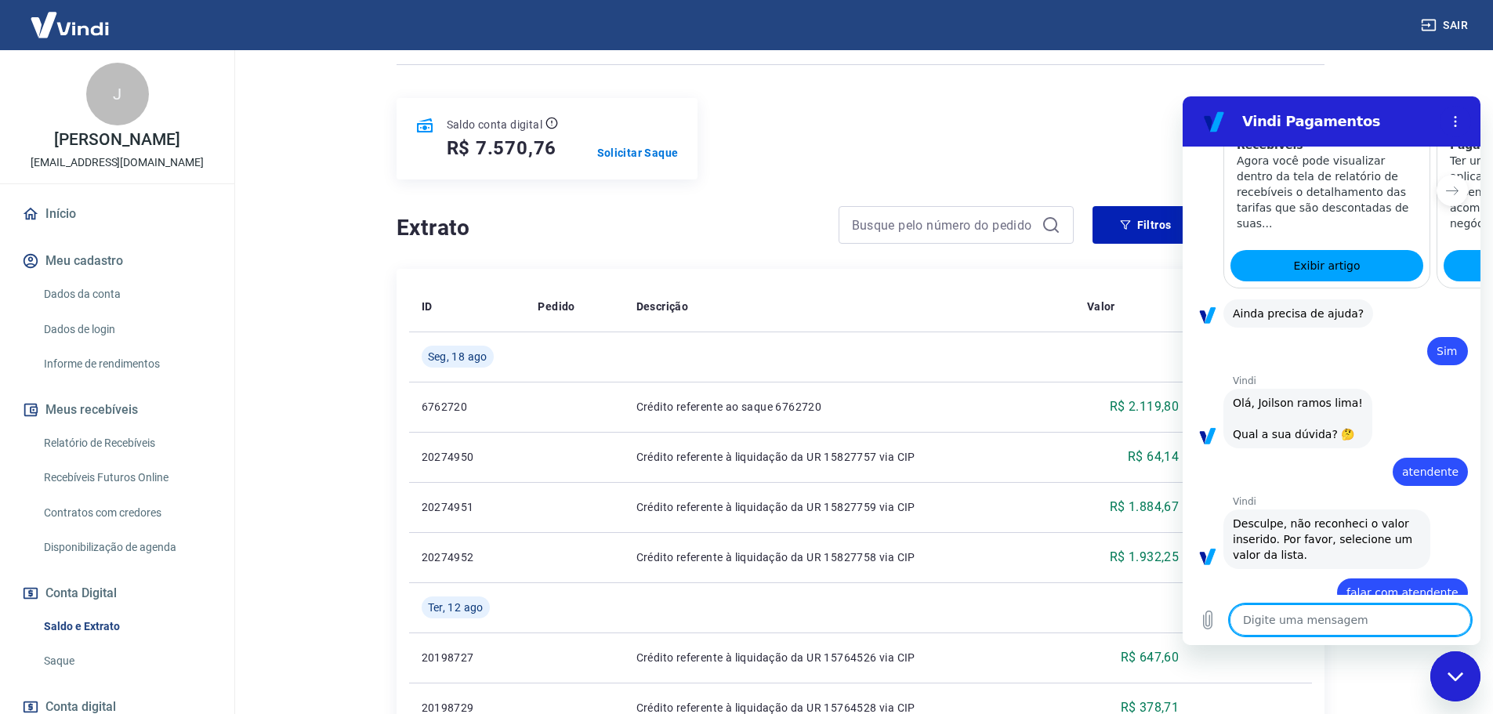
scroll to position [1775, 0]
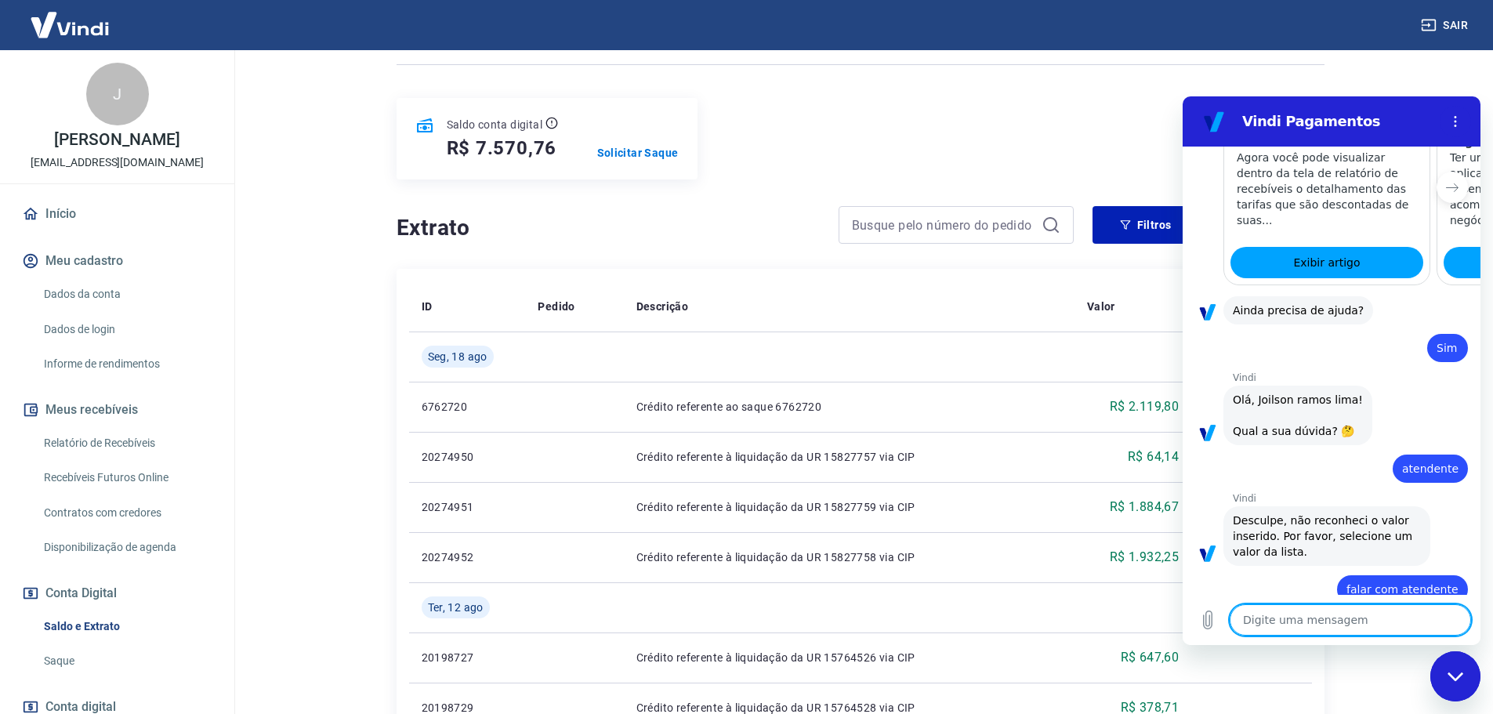
click at [1318, 618] on textarea at bounding box center [1350, 619] width 241 height 31
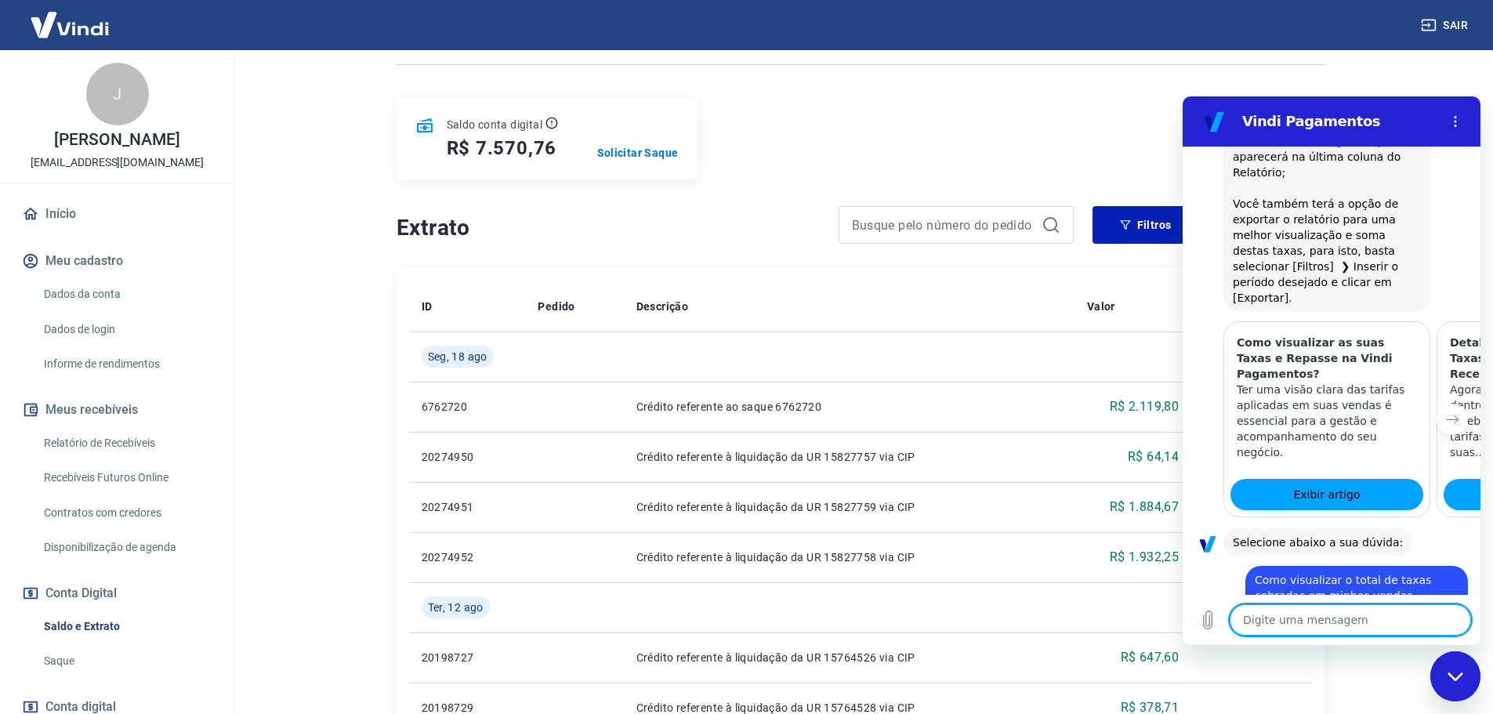
scroll to position [756, 0]
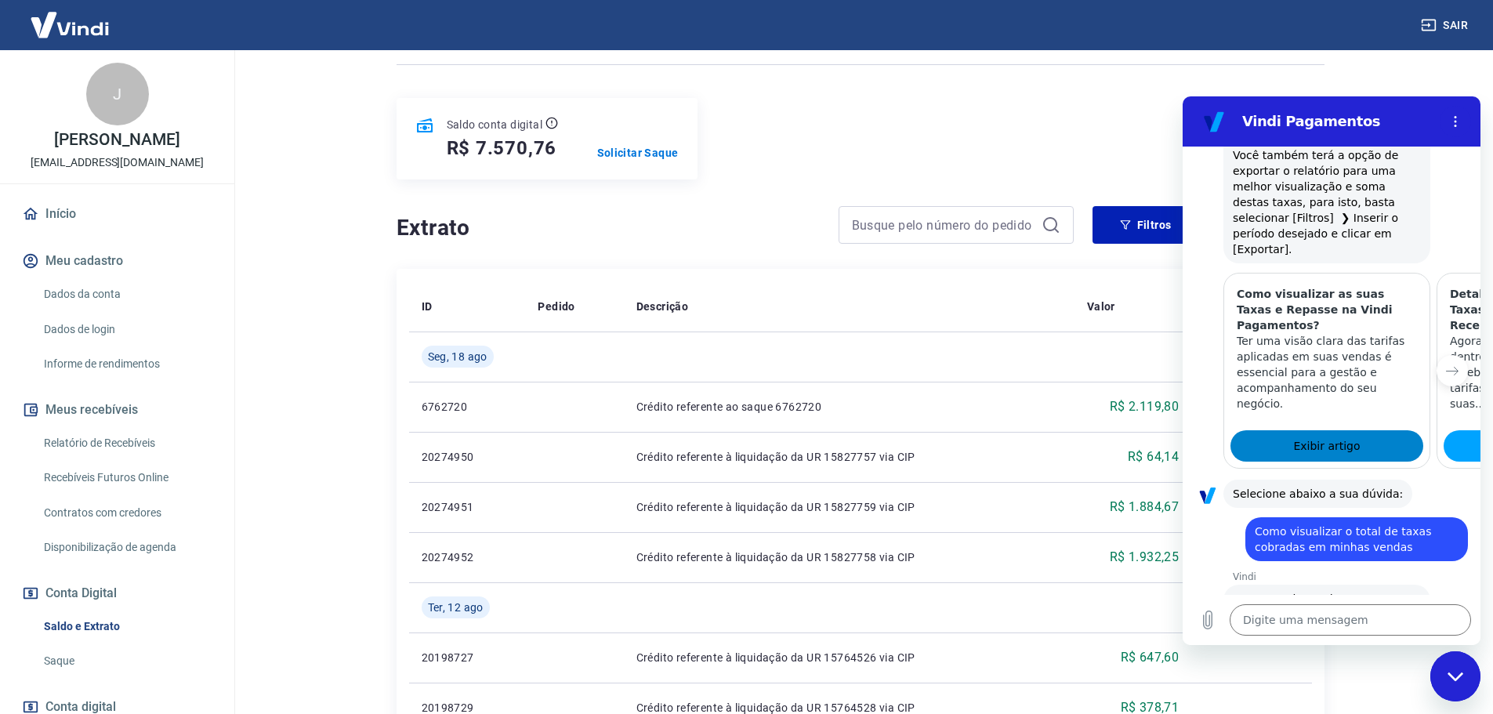
click at [1347, 430] on link "Exibir artigo" at bounding box center [1327, 445] width 193 height 31
type textarea "x"
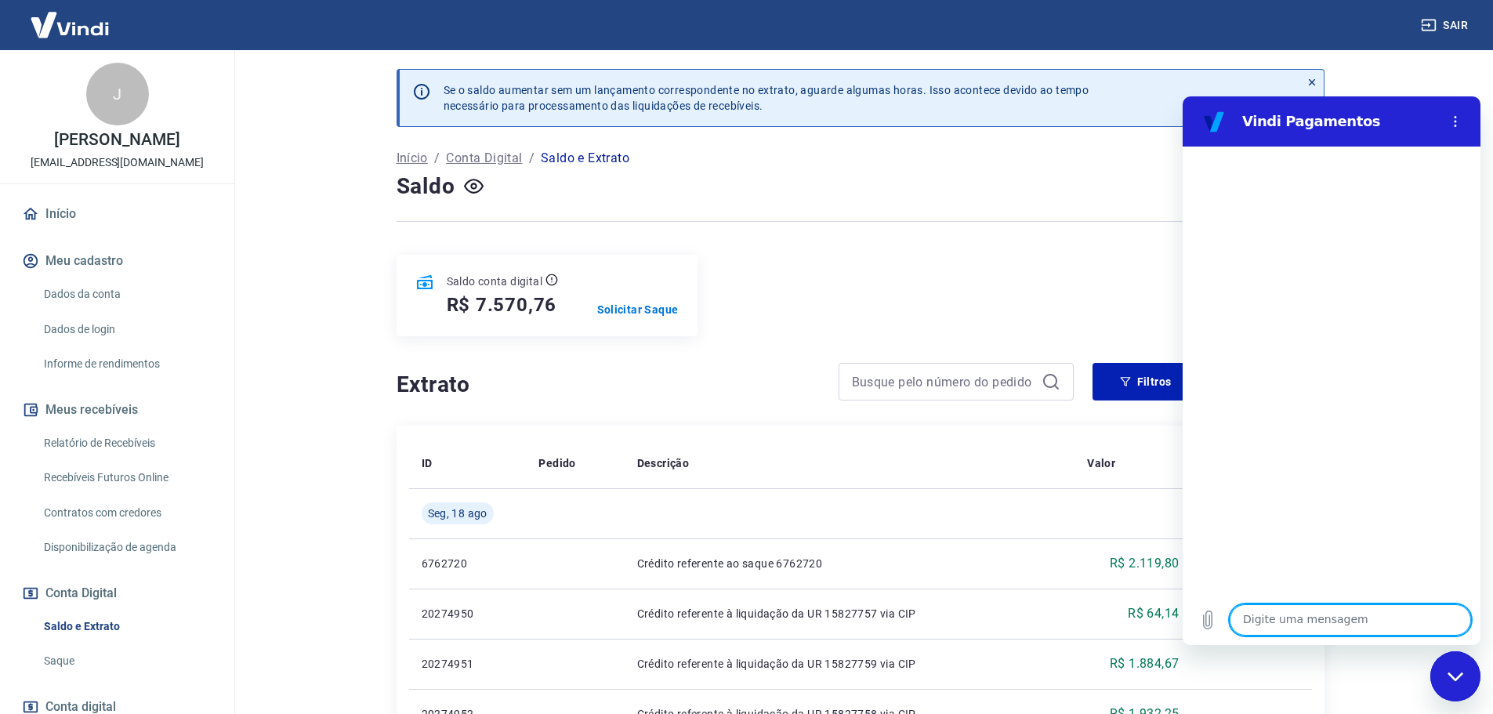
type textarea "x"
